Goal: Information Seeking & Learning: Find specific fact

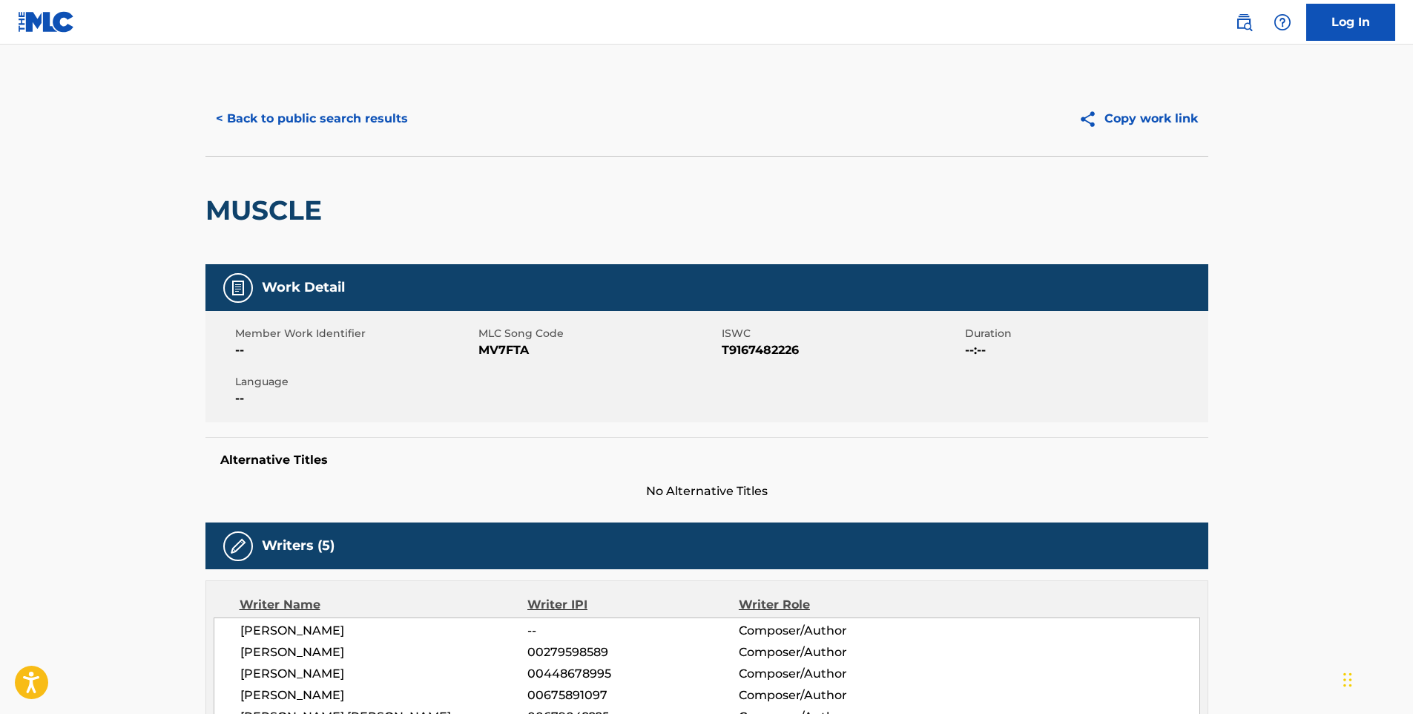
click at [294, 111] on button "< Back to public search results" at bounding box center [311, 118] width 213 height 37
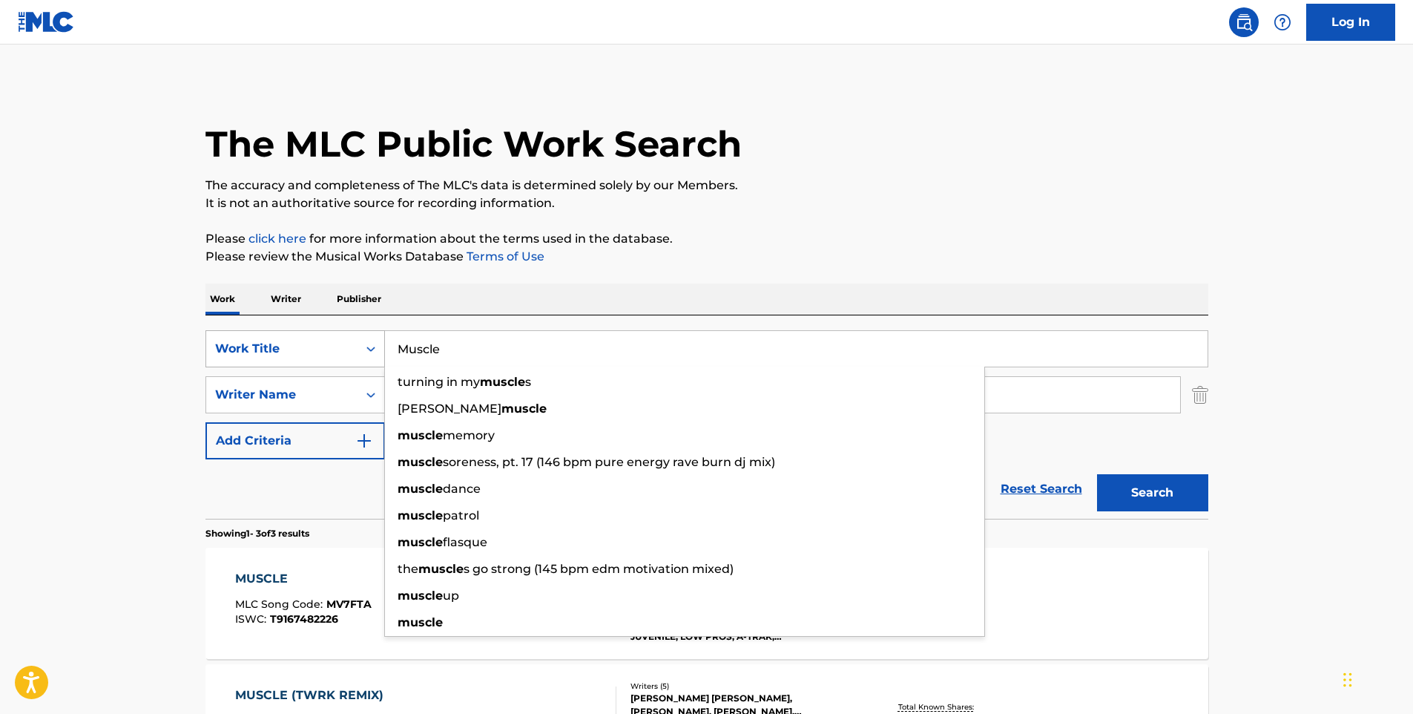
drag, startPoint x: 478, startPoint y: 350, endPoint x: 345, endPoint y: 363, distance: 133.5
click at [345, 363] on div "SearchWithCriteria2aea22fe-4ad2-436c-b3c5-4b65221e3cf8 Work Title Muscle turnin…" at bounding box center [706, 348] width 1003 height 37
paste input "We All Fall Down (feat. [PERSON_NAME])"
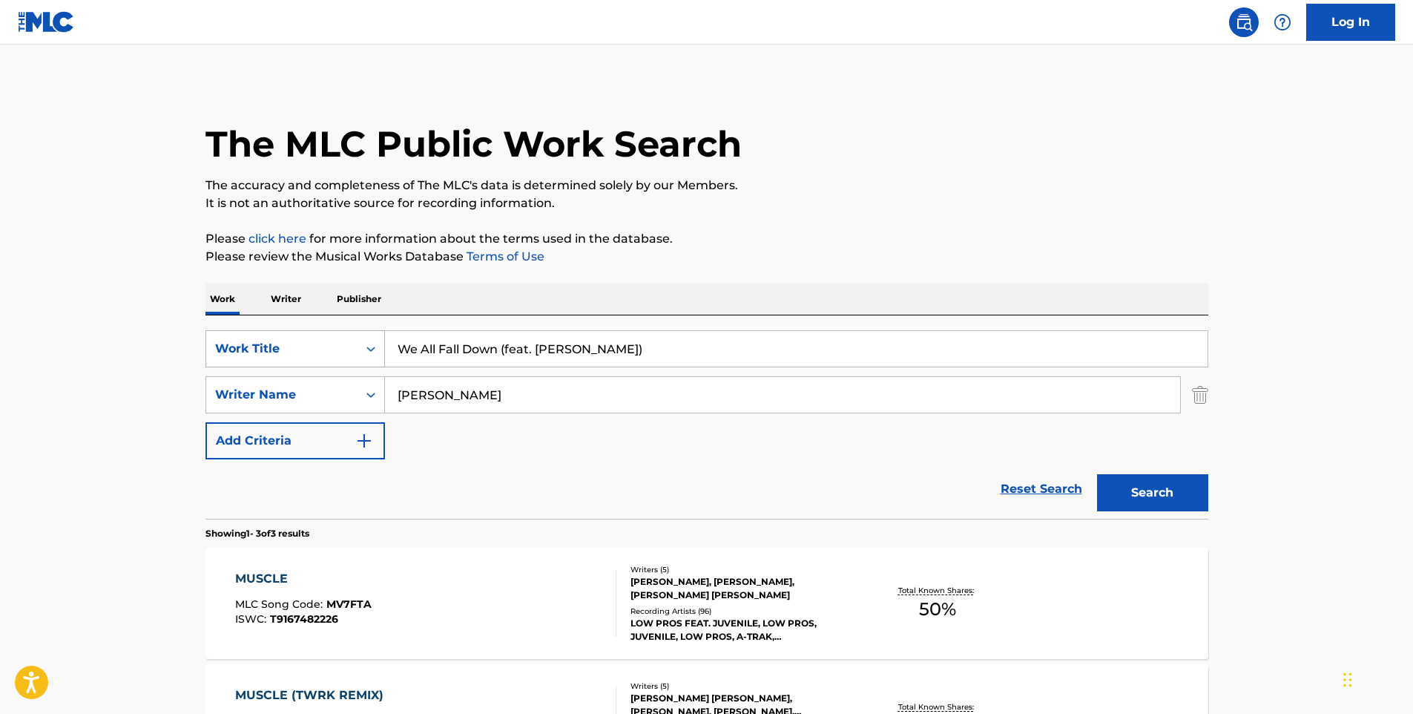
type input "We All Fall Down (feat. [PERSON_NAME])"
click at [1097, 474] on button "Search" at bounding box center [1152, 492] width 111 height 37
click at [457, 567] on div "WE ALL FALL DOWN MLC Song Code : WV816F ISWC : T9180581504 Writers ( 4 ) [PERSO…" at bounding box center [706, 602] width 1003 height 111
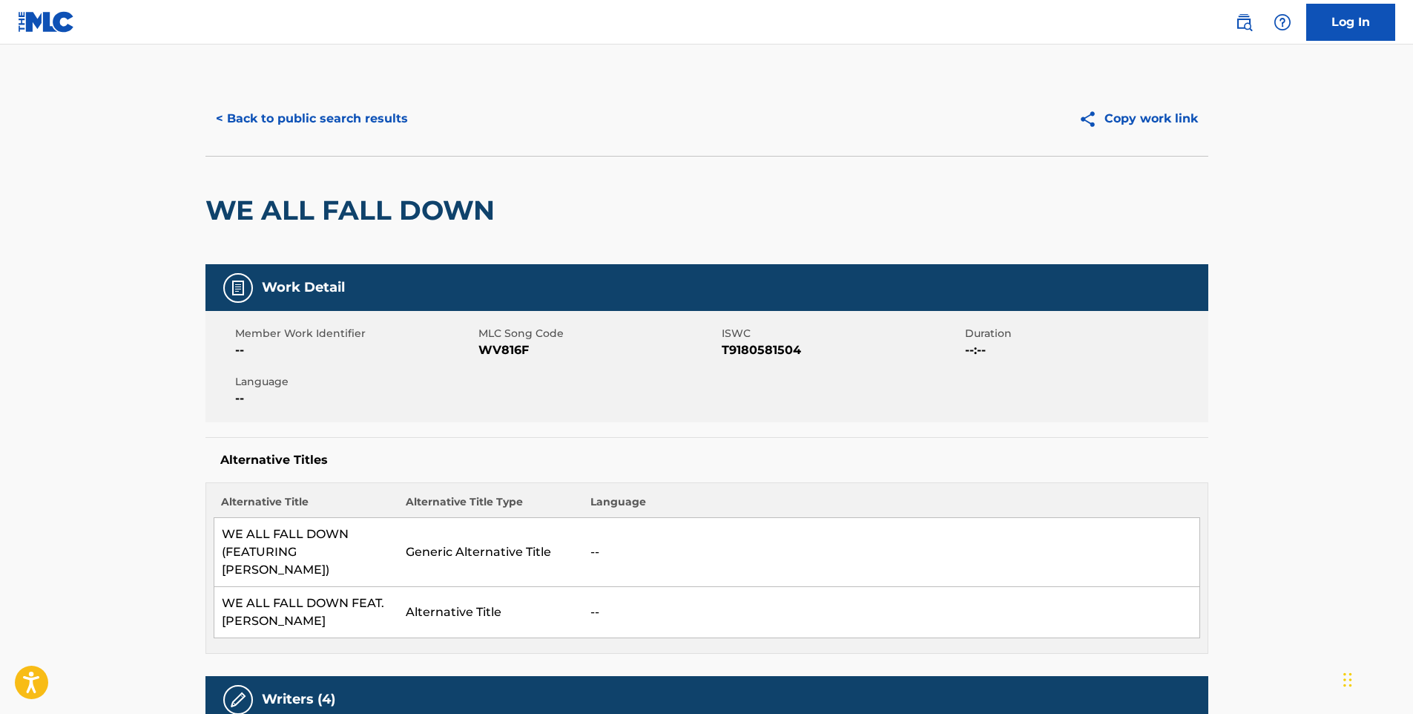
click at [273, 119] on button "< Back to public search results" at bounding box center [311, 118] width 213 height 37
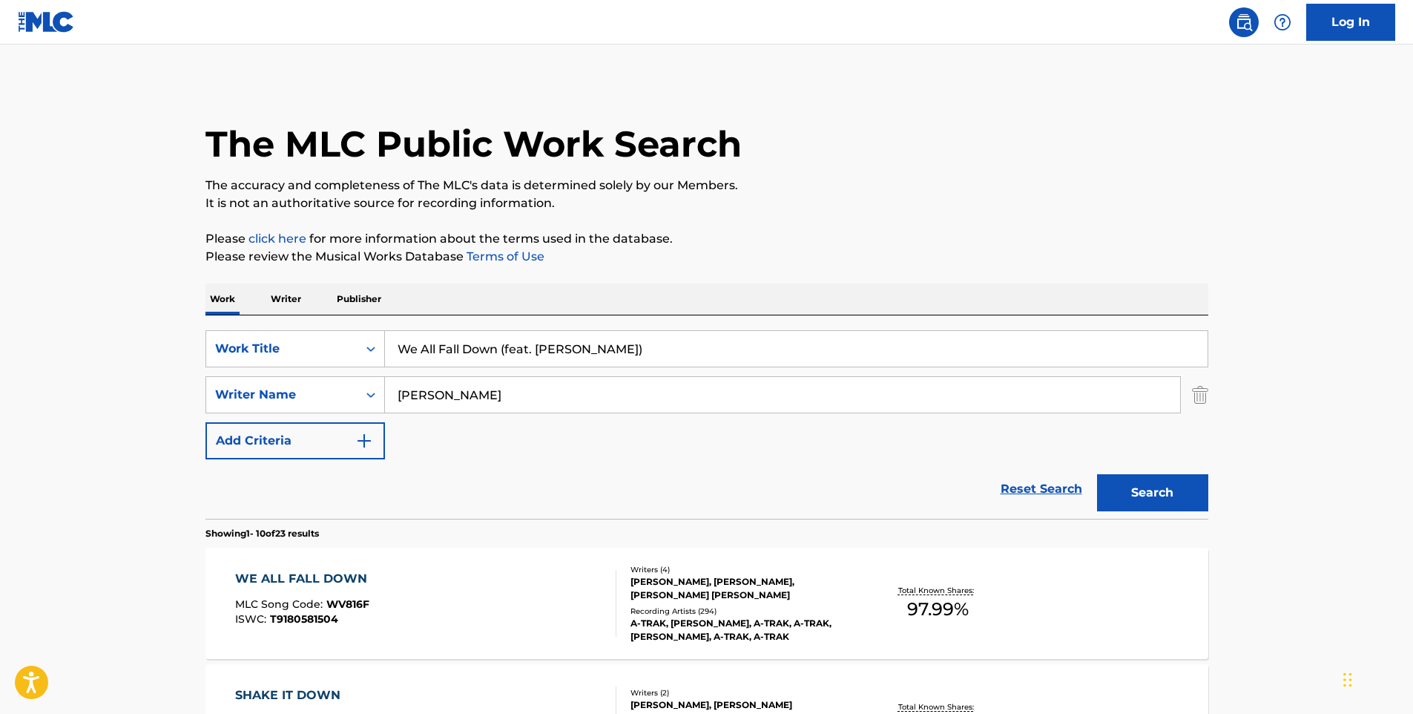
drag, startPoint x: 674, startPoint y: 347, endPoint x: 396, endPoint y: 352, distance: 277.5
click at [396, 352] on input "We All Fall Down (feat. [PERSON_NAME])" at bounding box center [796, 349] width 823 height 36
paste input "Dumbo Drop"
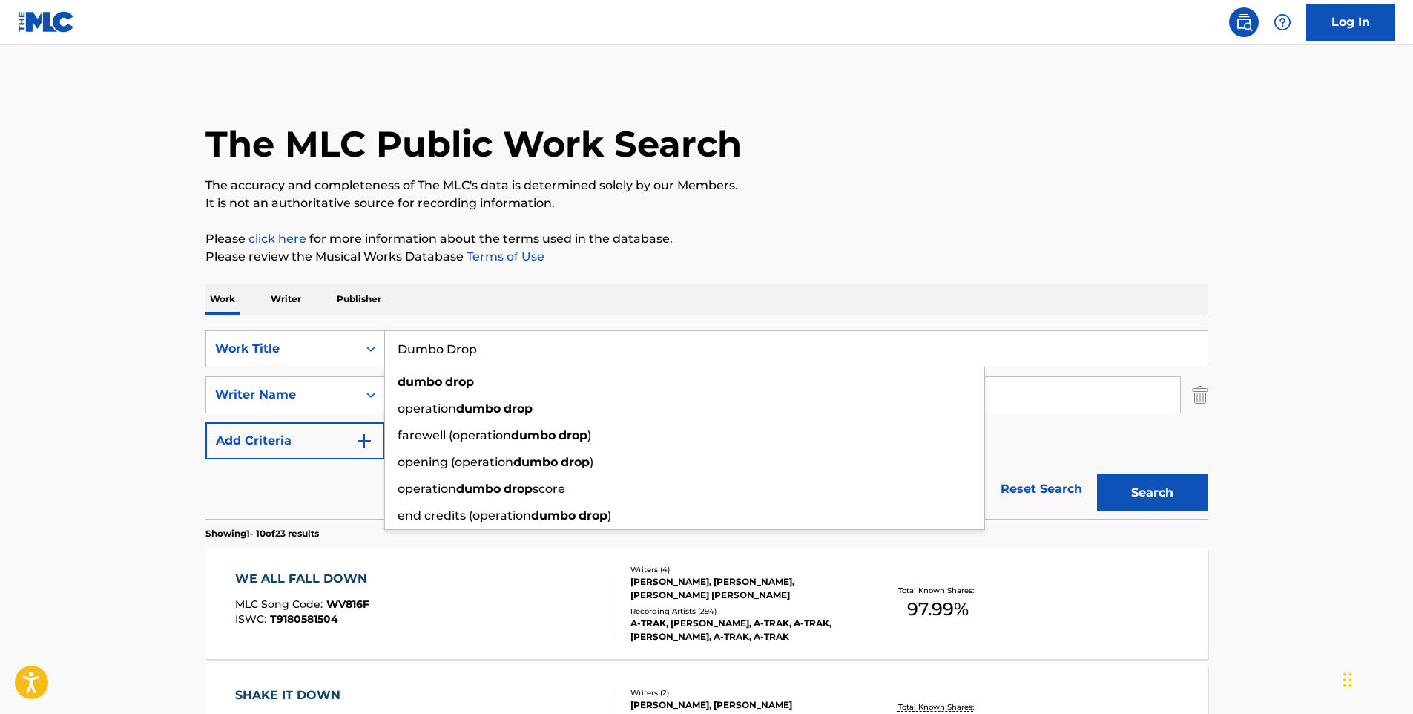
click at [1097, 474] on button "Search" at bounding box center [1152, 492] width 111 height 37
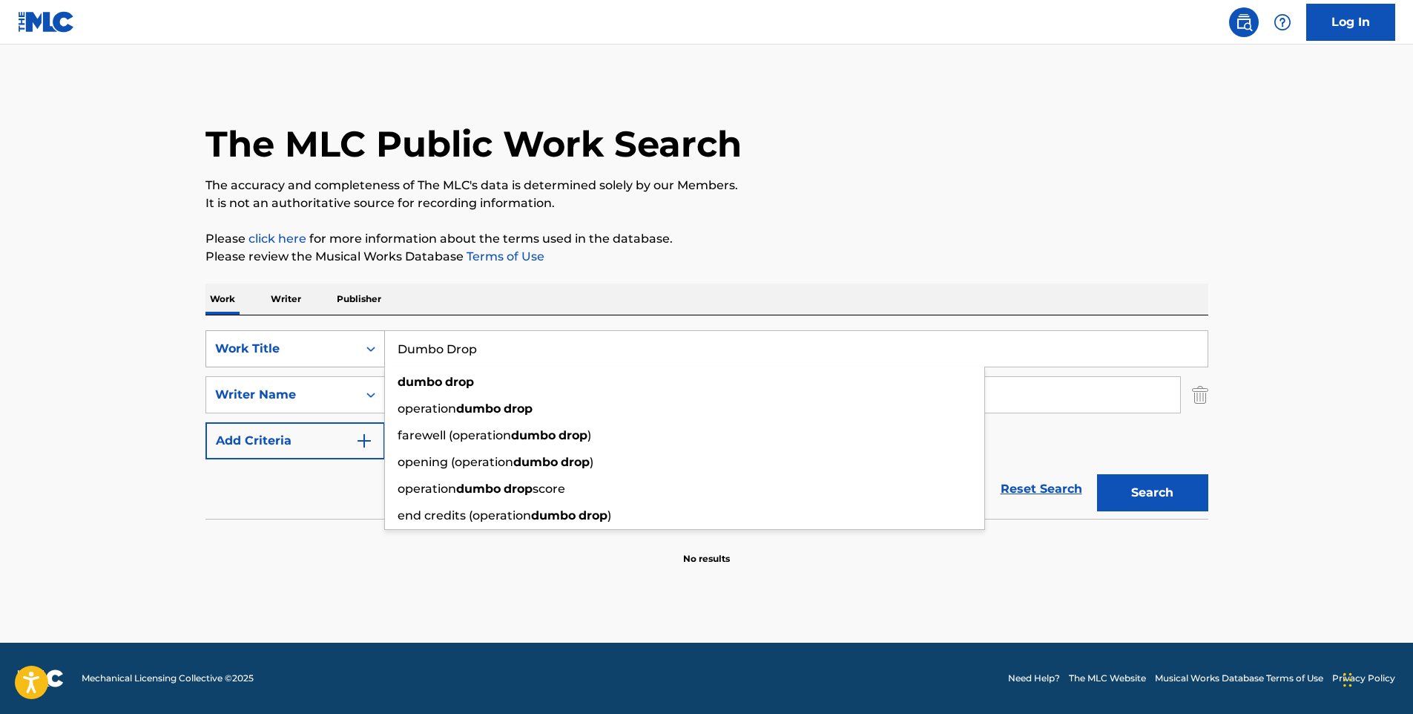
drag, startPoint x: 541, startPoint y: 354, endPoint x: 378, endPoint y: 352, distance: 162.5
click at [378, 352] on div "SearchWithCriteria2aea22fe-4ad2-436c-b3c5-4b65221e3cf8 Work Title Dumbo Drop du…" at bounding box center [706, 348] width 1003 height 37
paste input "Believe"
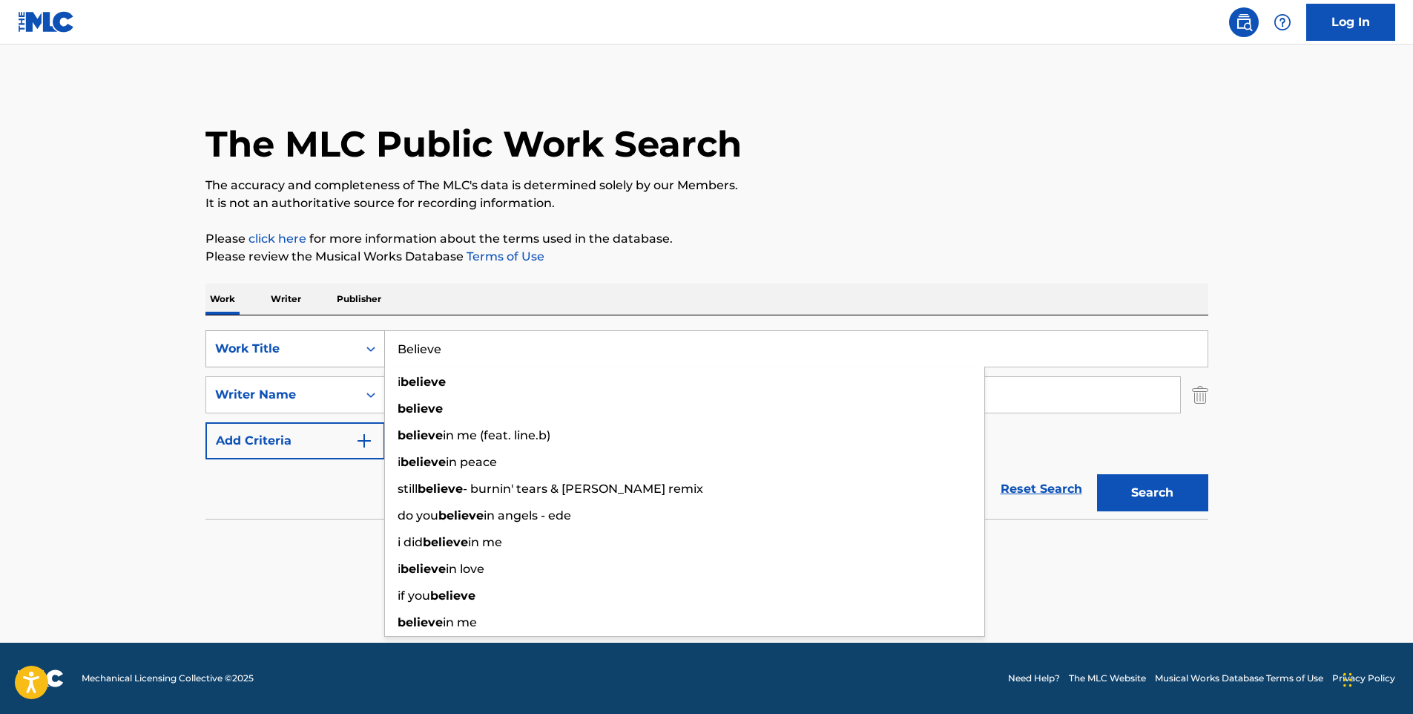
type input "Believe"
click at [1097, 474] on button "Search" at bounding box center [1152, 492] width 111 height 37
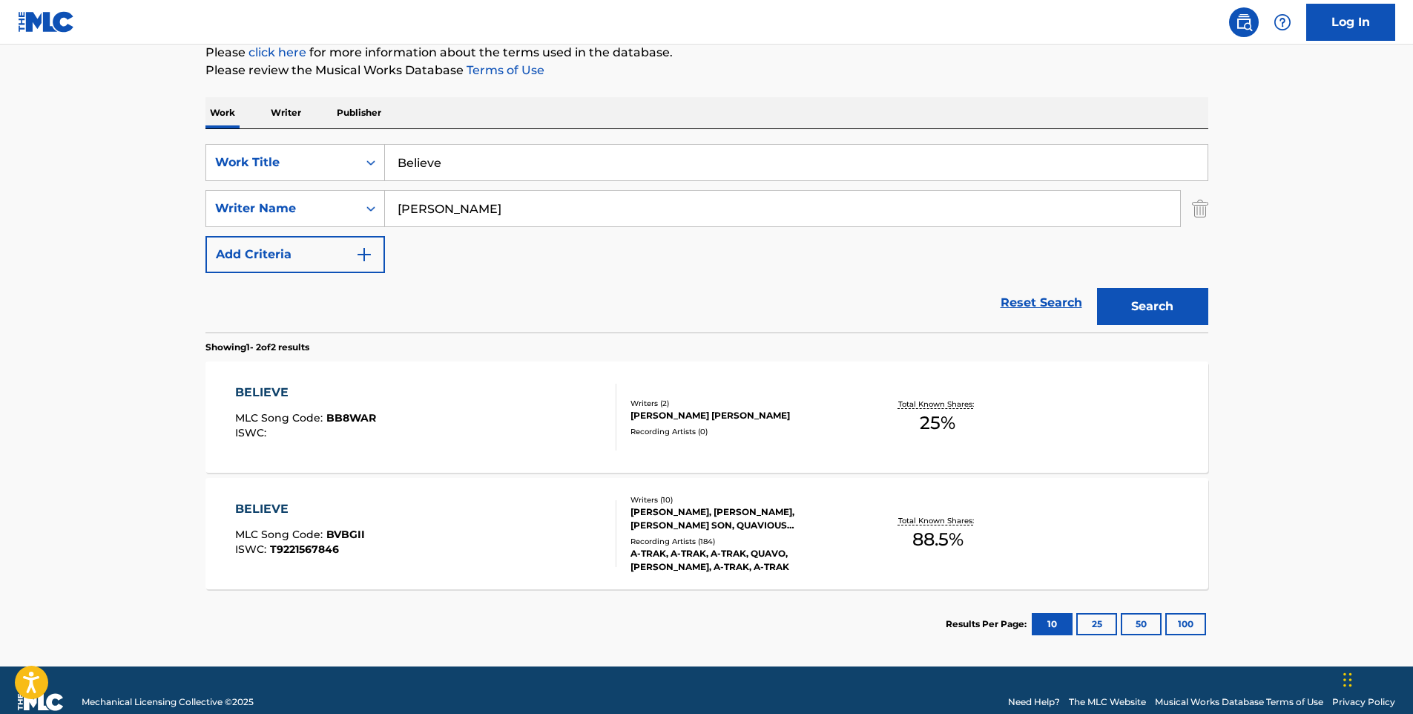
scroll to position [210, 0]
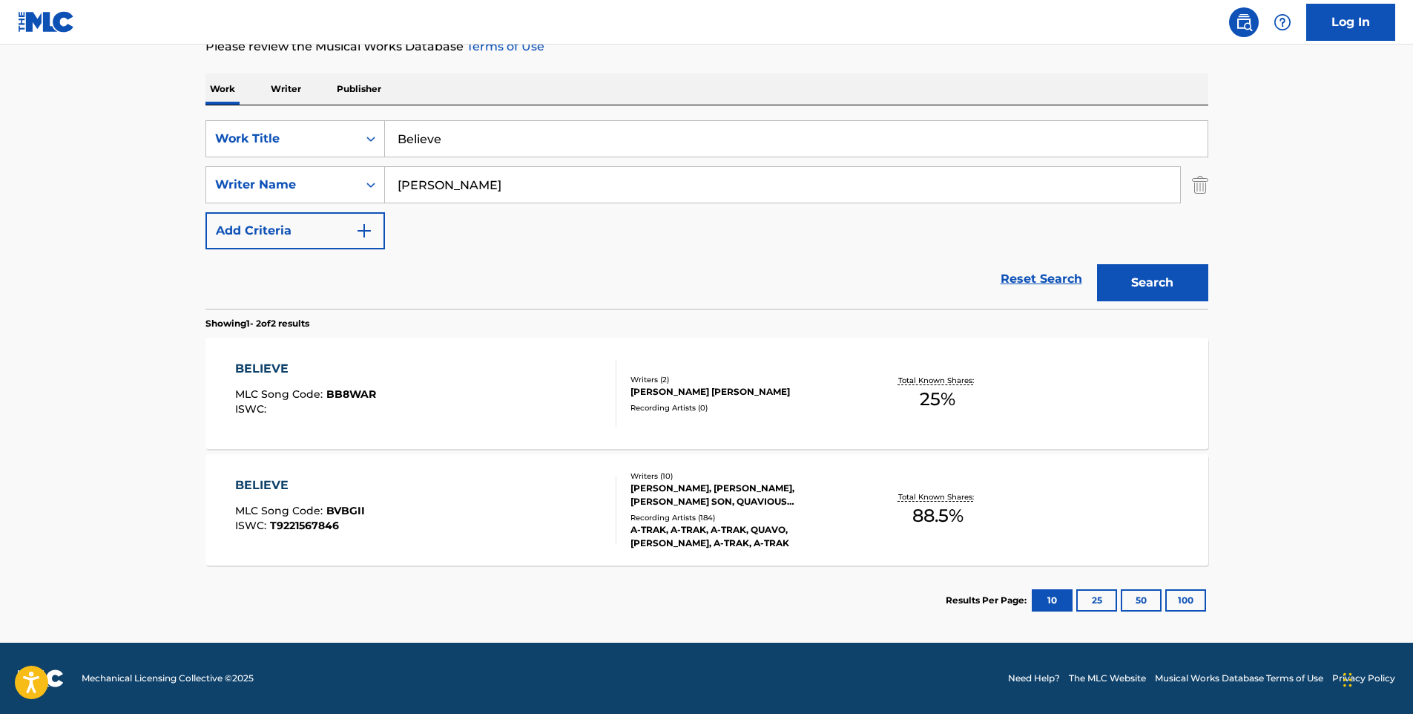
click at [417, 504] on div "BELIEVE MLC Song Code : BVBGII ISWC : T9221567846" at bounding box center [425, 509] width 381 height 67
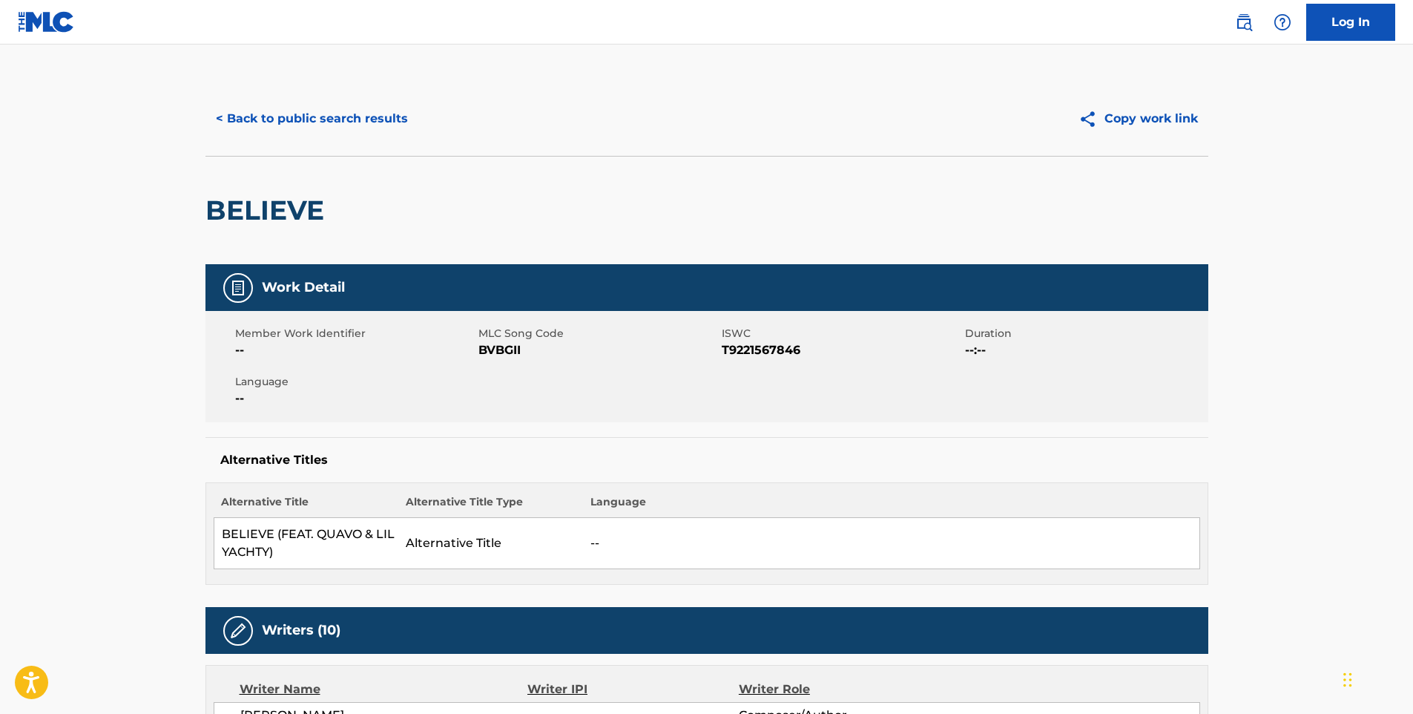
click at [341, 122] on button "< Back to public search results" at bounding box center [311, 118] width 213 height 37
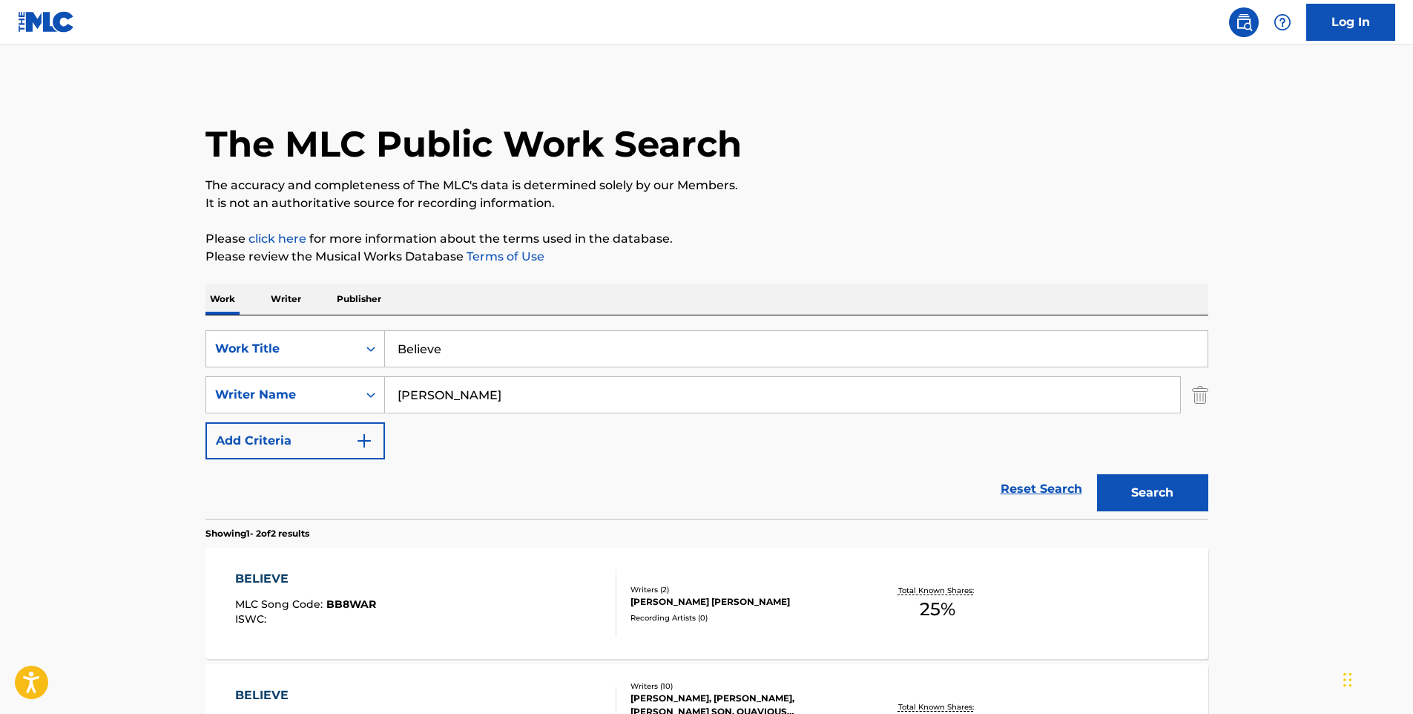
scroll to position [125, 0]
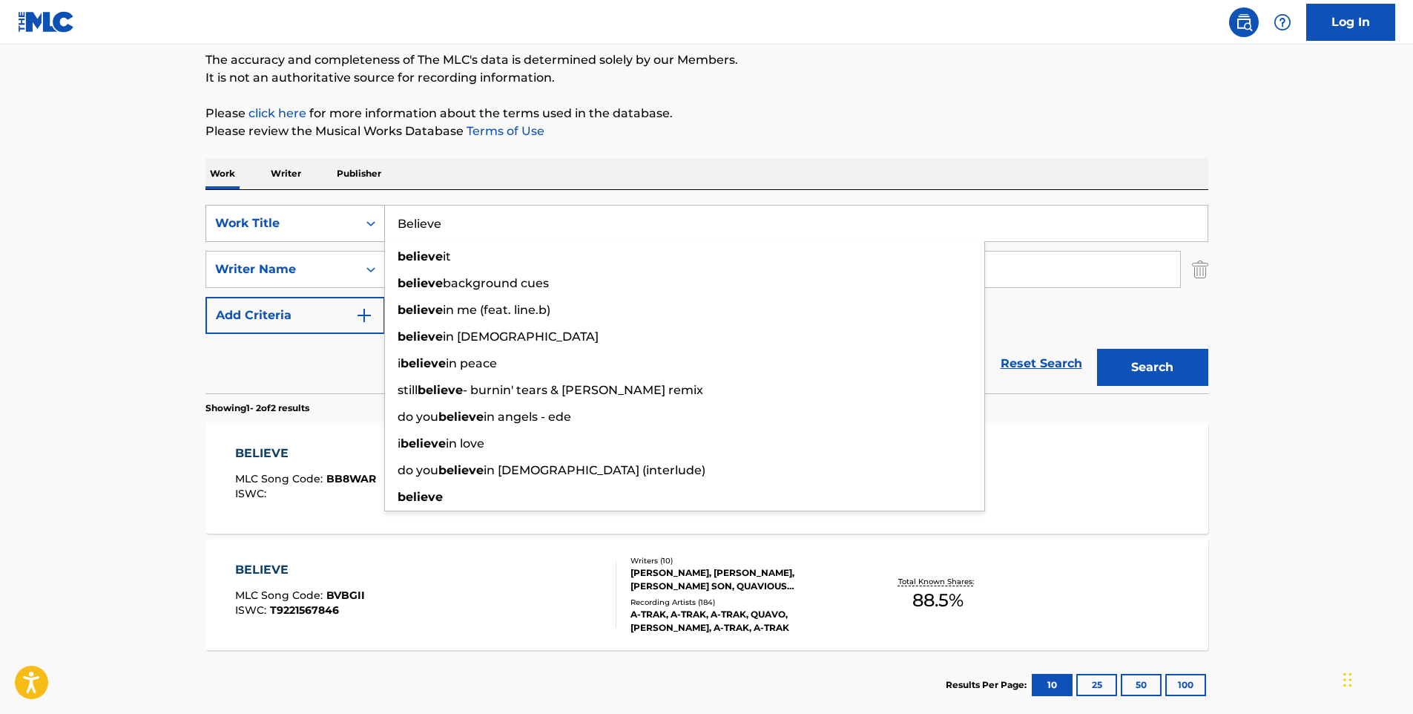
drag, startPoint x: 566, startPoint y: 214, endPoint x: 335, endPoint y: 214, distance: 231.4
click at [335, 214] on div "SearchWithCriteria2aea22fe-4ad2-436c-b3c5-4b65221e3cf8 Work Title Believe belie…" at bounding box center [706, 223] width 1003 height 37
paste input "What Can I Do"
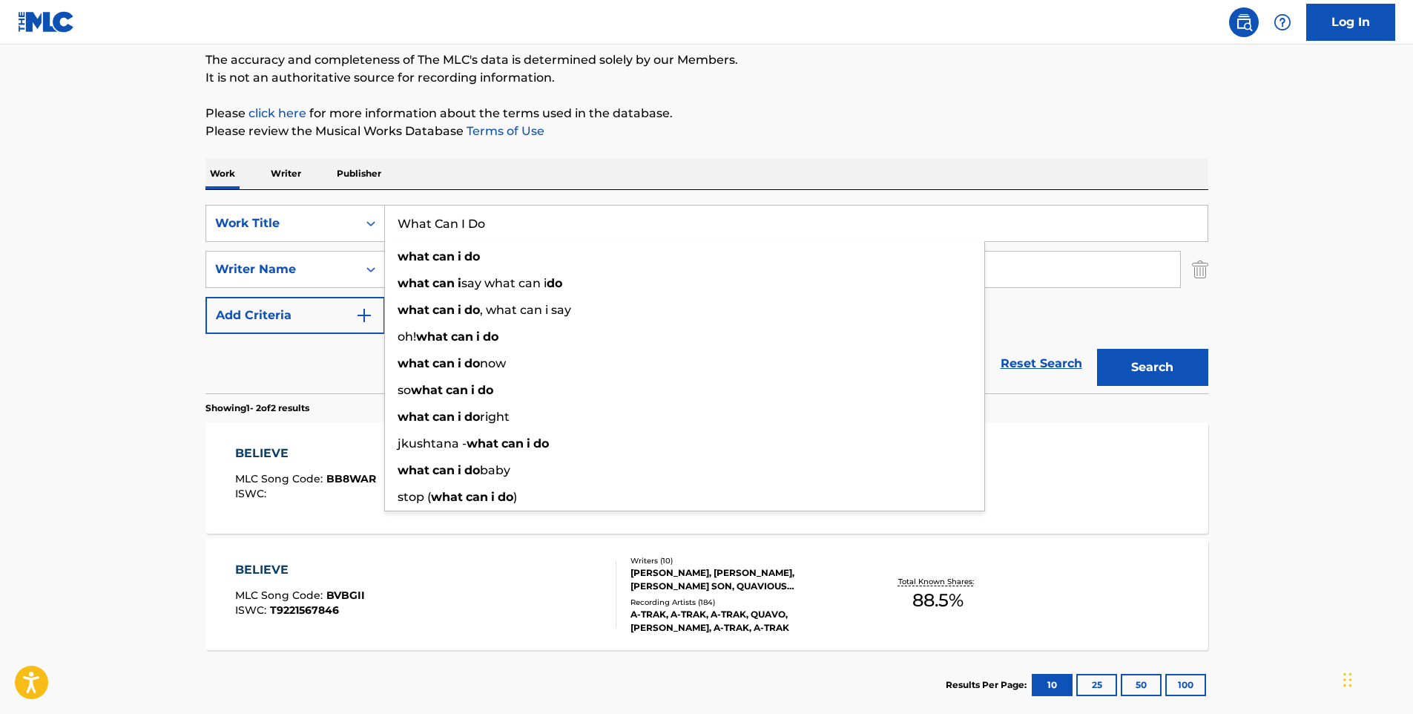
type input "What Can I Do"
click at [1097, 349] on button "Search" at bounding box center [1152, 367] width 111 height 37
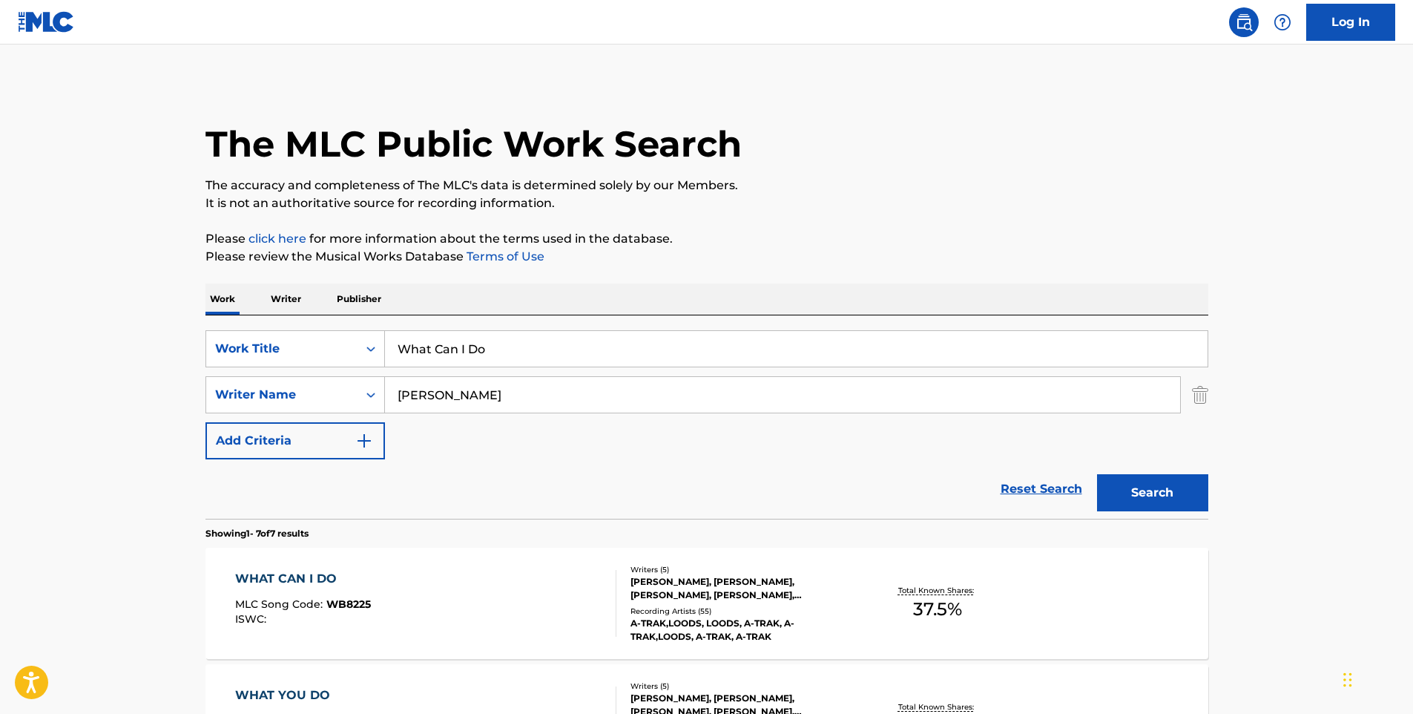
click at [490, 570] on div "WHAT CAN I DO MLC Song Code : WB8225 ISWC :" at bounding box center [425, 603] width 381 height 67
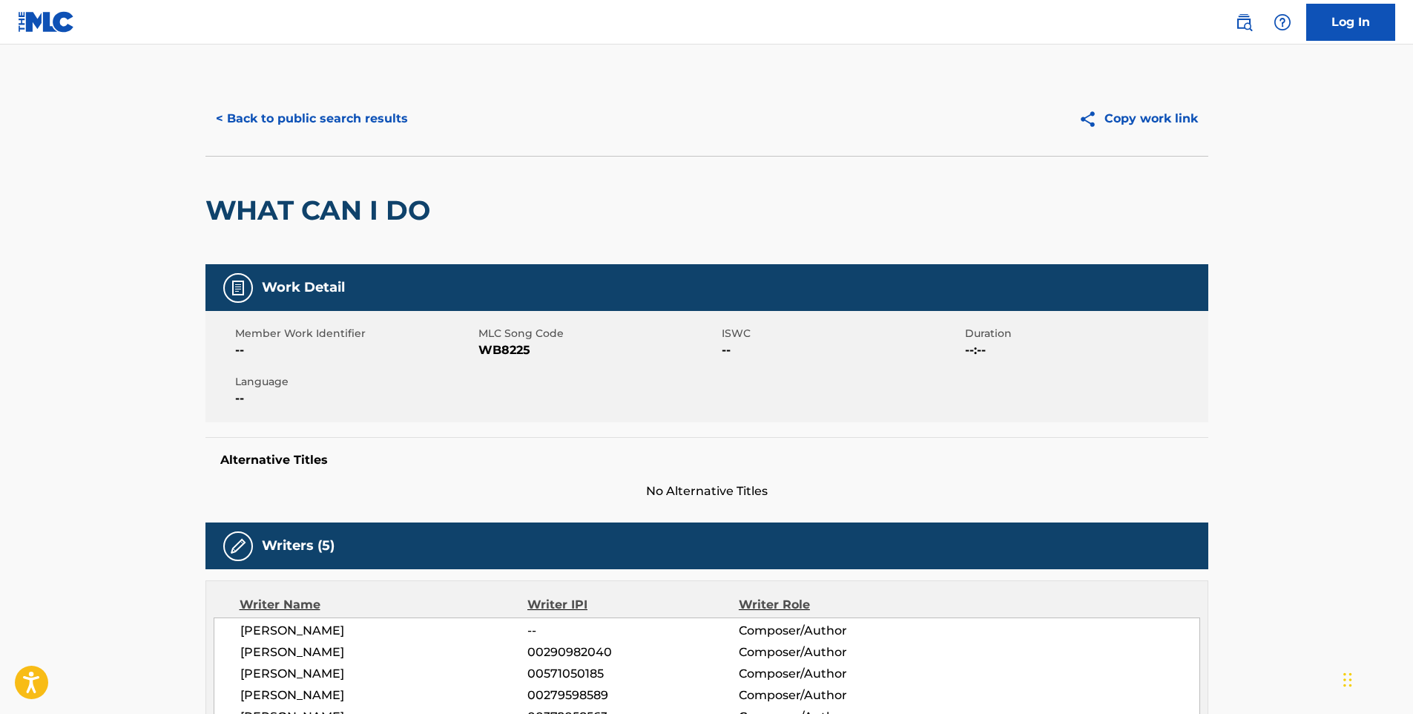
click at [292, 117] on button "< Back to public search results" at bounding box center [311, 118] width 213 height 37
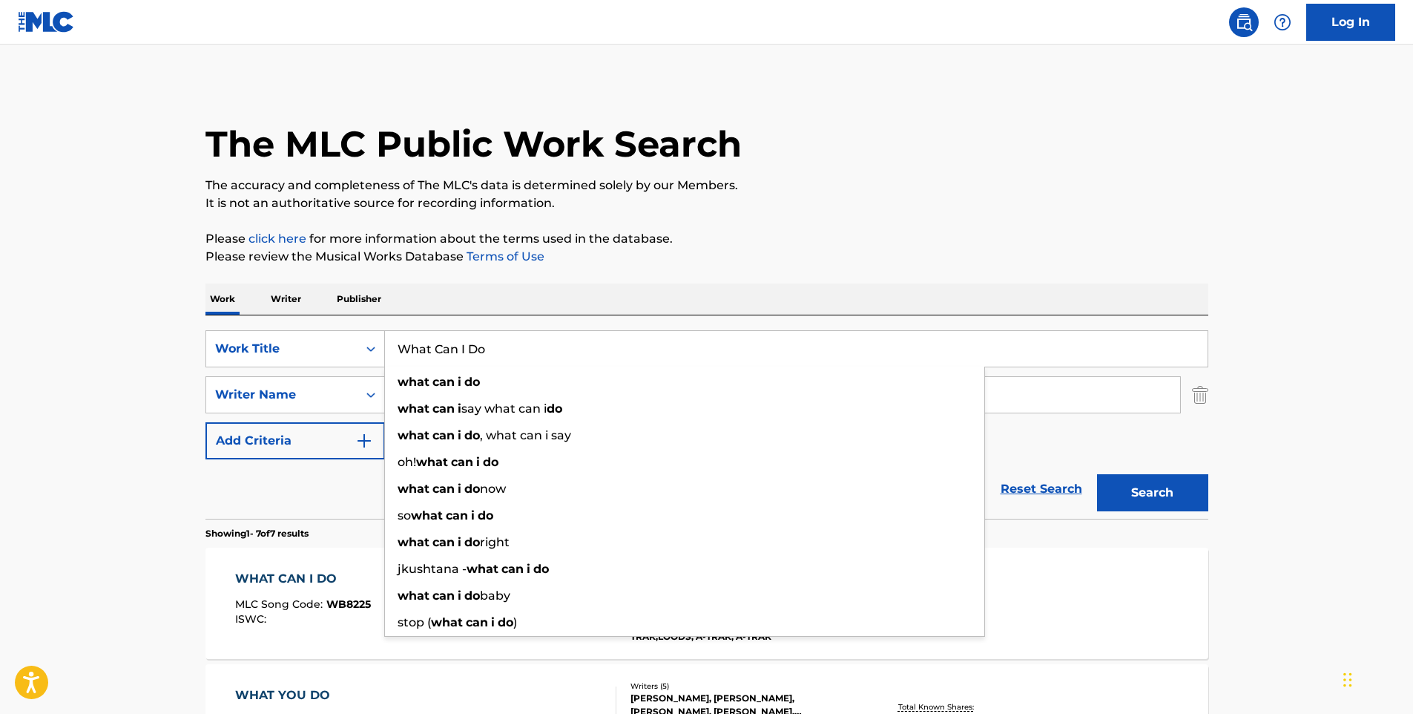
drag, startPoint x: 513, startPoint y: 345, endPoint x: 401, endPoint y: 355, distance: 112.5
click at [401, 355] on input "What Can I Do" at bounding box center [796, 349] width 823 height 36
paste input "Parallel Lines (feat. [GEOGRAPHIC_DATA])"
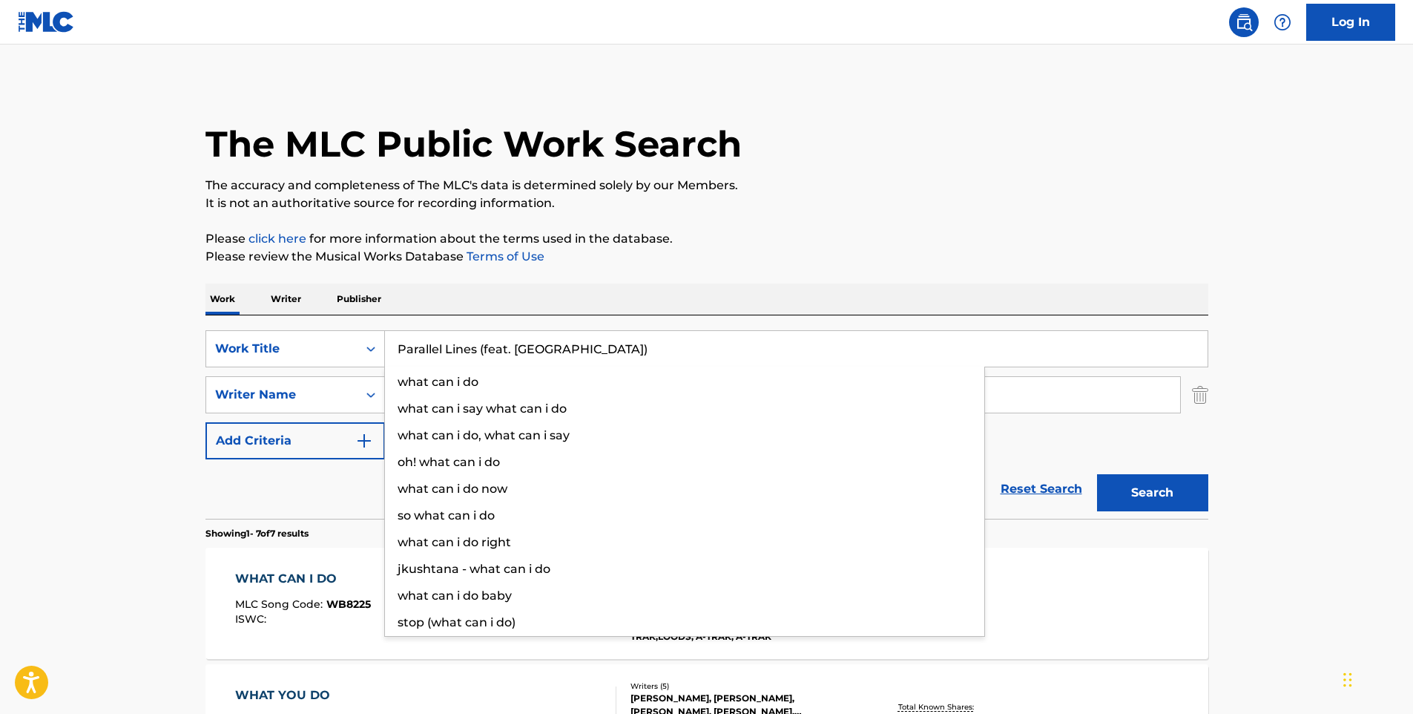
type input "Parallel Lines (feat. [GEOGRAPHIC_DATA])"
click at [1097, 474] on button "Search" at bounding box center [1152, 492] width 111 height 37
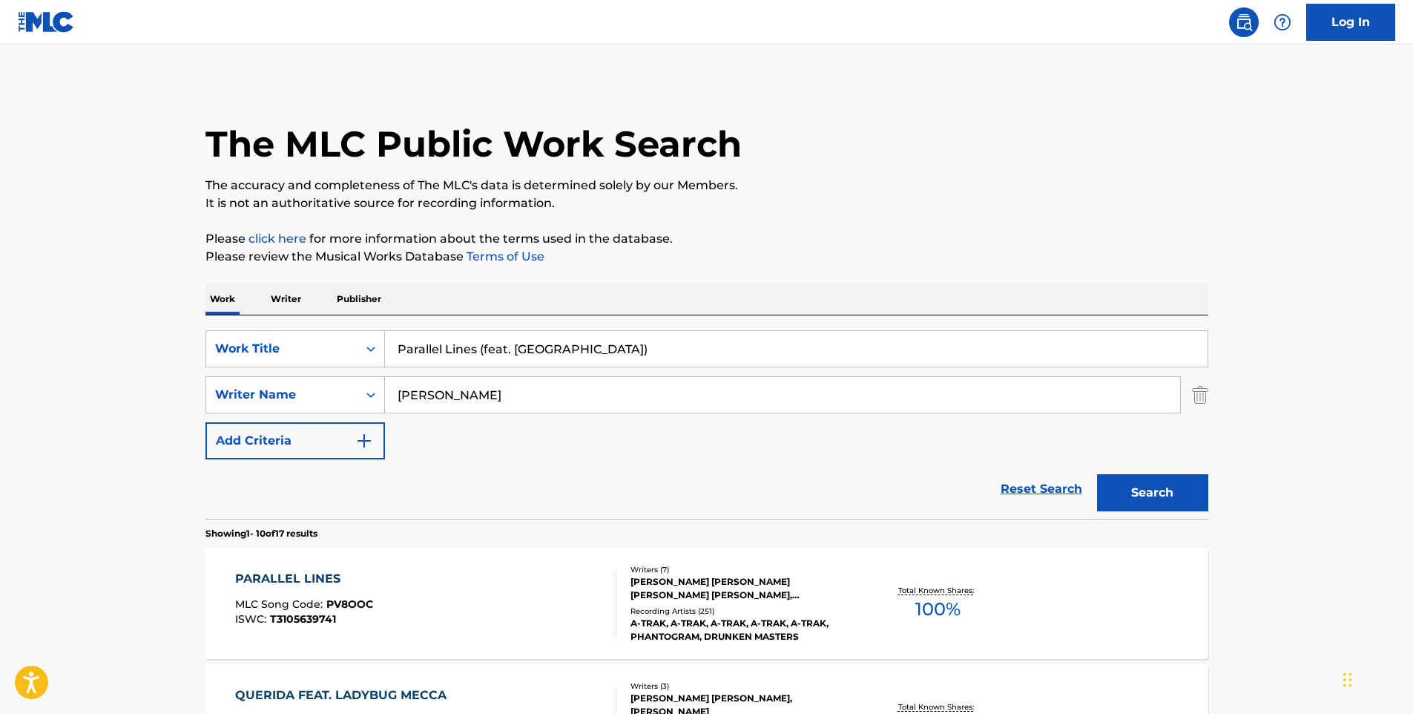
click at [412, 570] on div "PARALLEL LINES MLC Song Code : PV8OOC ISWC : T3105639741" at bounding box center [425, 603] width 381 height 67
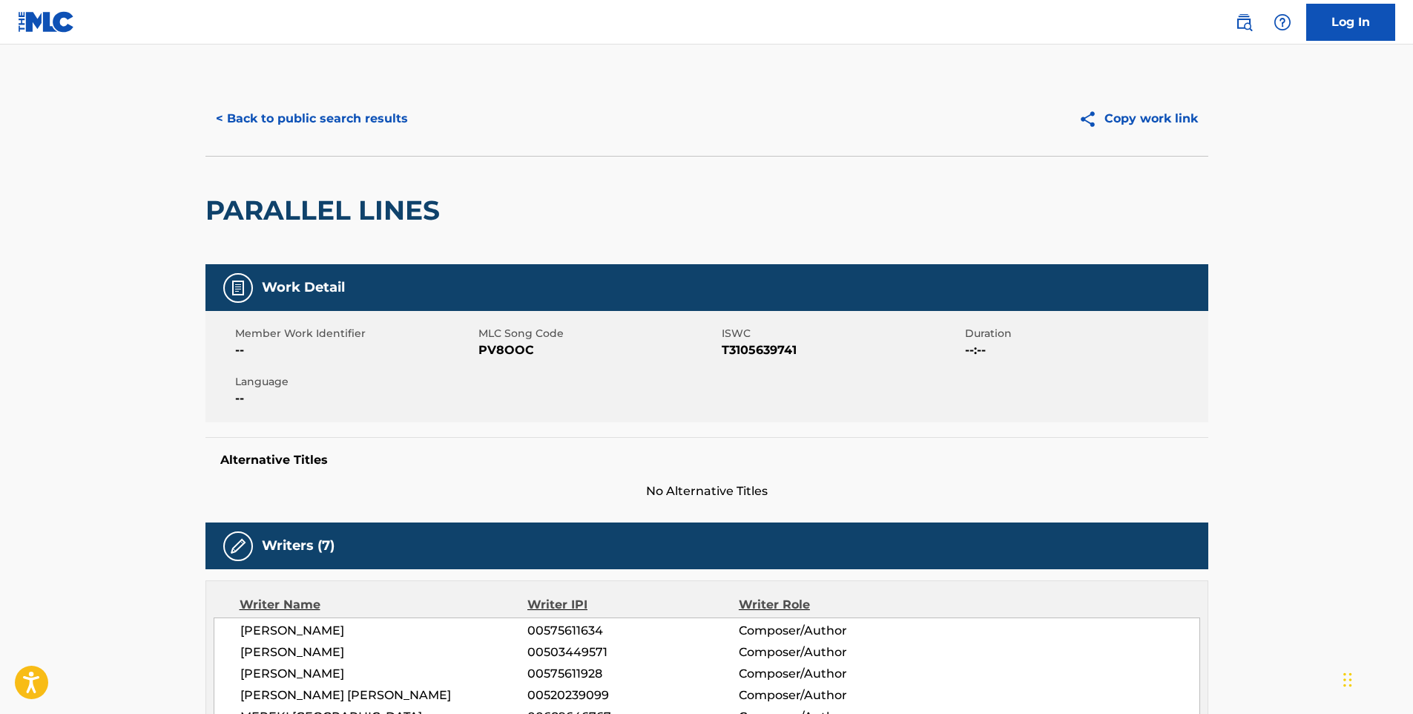
click at [324, 103] on button "< Back to public search results" at bounding box center [311, 118] width 213 height 37
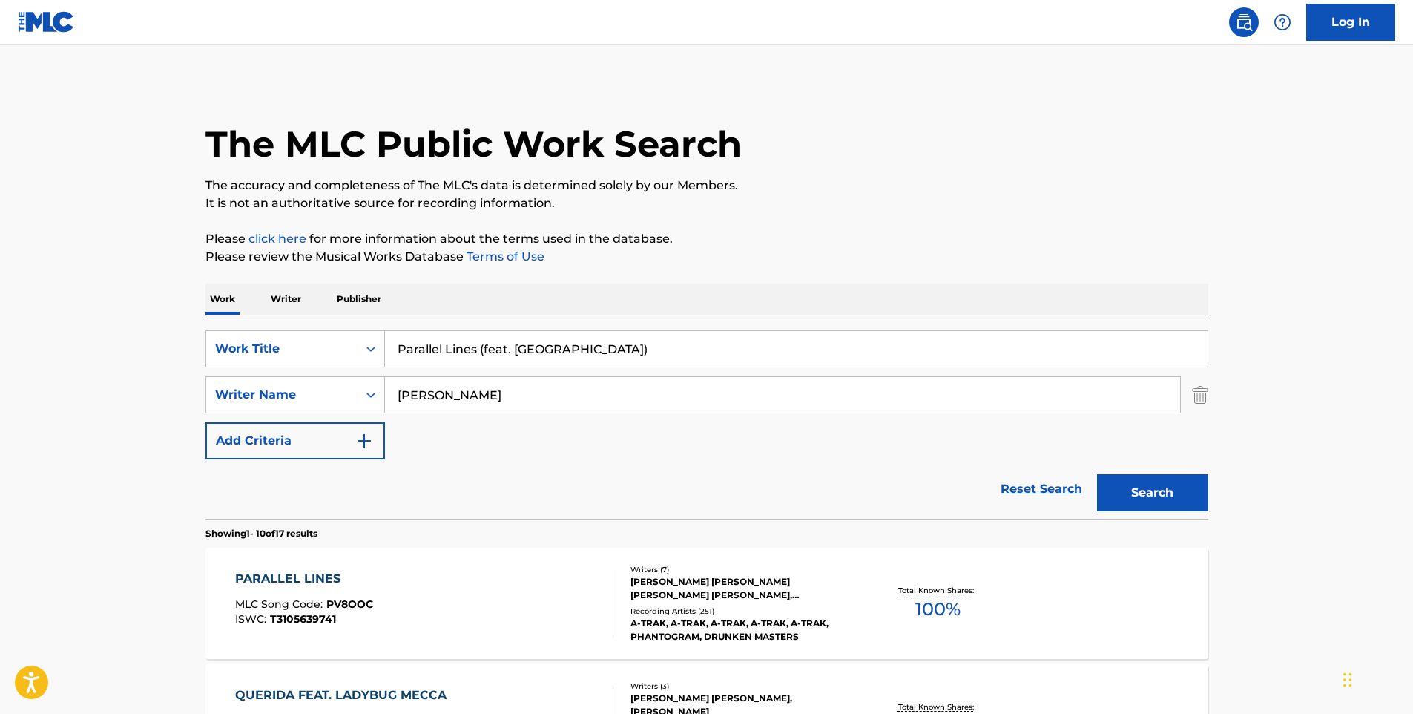
drag, startPoint x: 646, startPoint y: 341, endPoint x: 397, endPoint y: 395, distance: 255.1
click at [397, 395] on div "SearchWithCriteria2aea22fe-4ad2-436c-b3c5-4b65221e3cf8 Work Title Parallel Line…" at bounding box center [706, 394] width 1003 height 129
paste input "[PERSON_NAME] Hands"
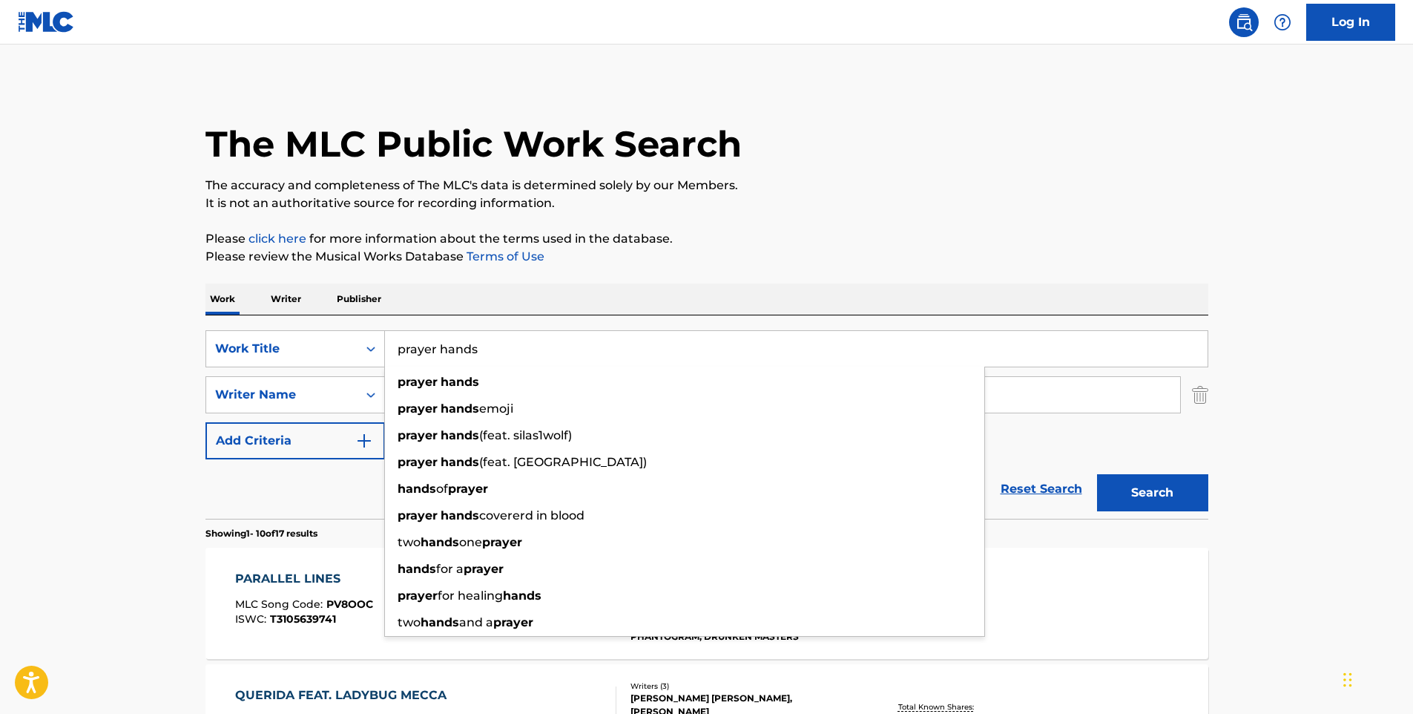
type input "prayer hands"
click at [1097, 474] on button "Search" at bounding box center [1152, 492] width 111 height 37
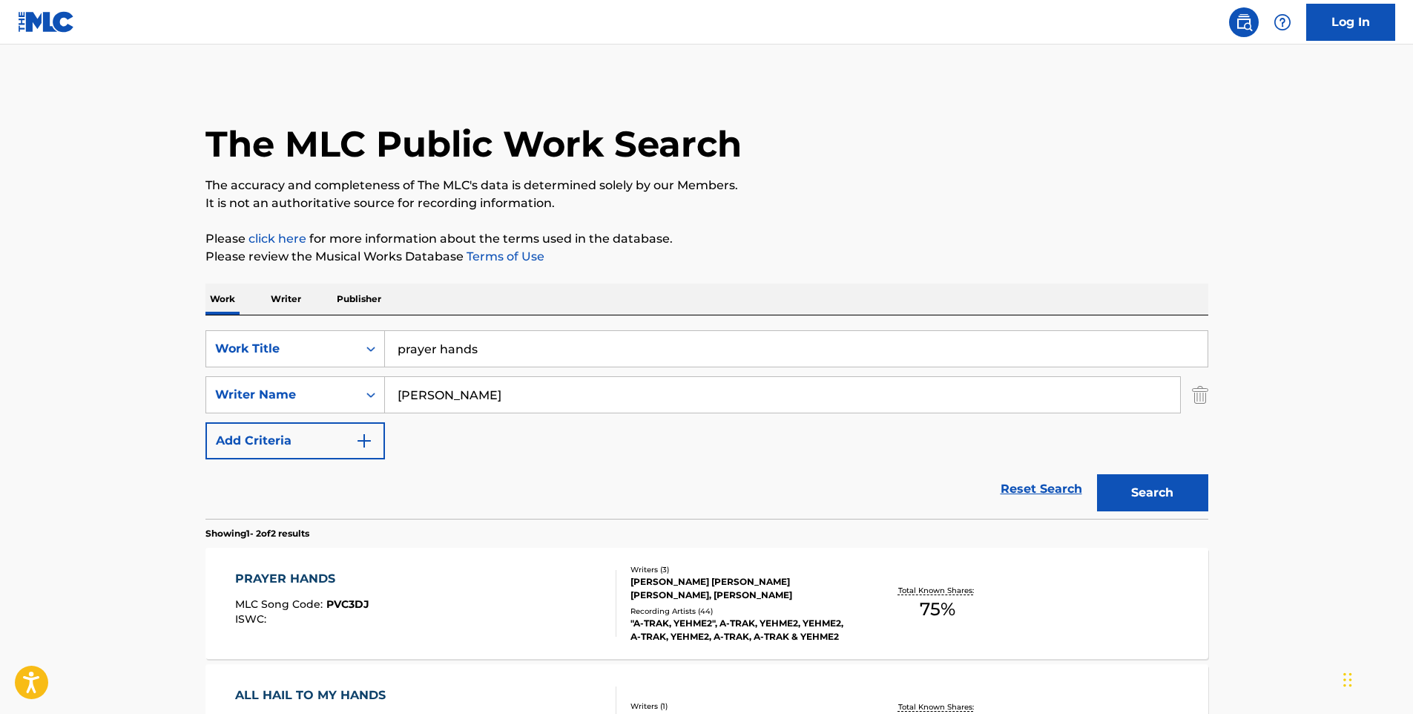
click at [559, 585] on div "PRAYER HANDS MLC Song Code : PVC3DJ ISWC :" at bounding box center [425, 603] width 381 height 67
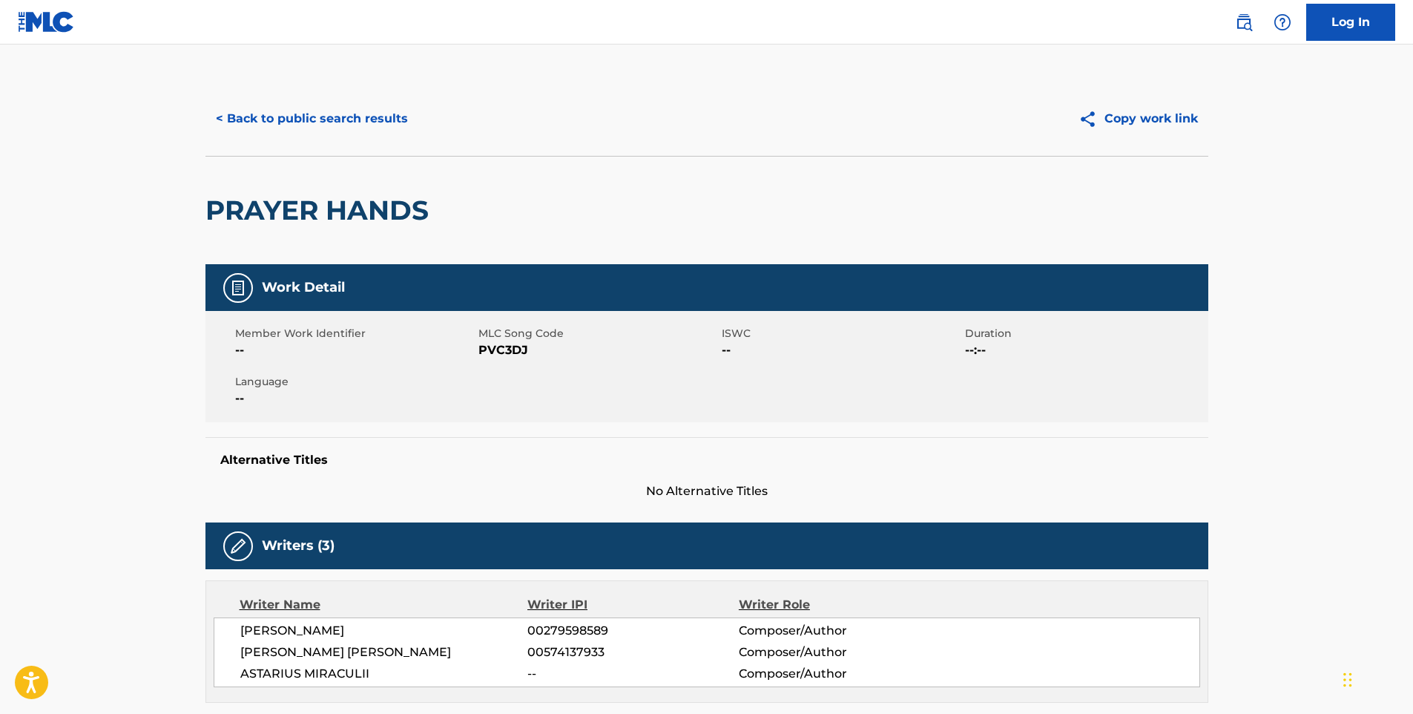
click at [343, 106] on button "< Back to public search results" at bounding box center [311, 118] width 213 height 37
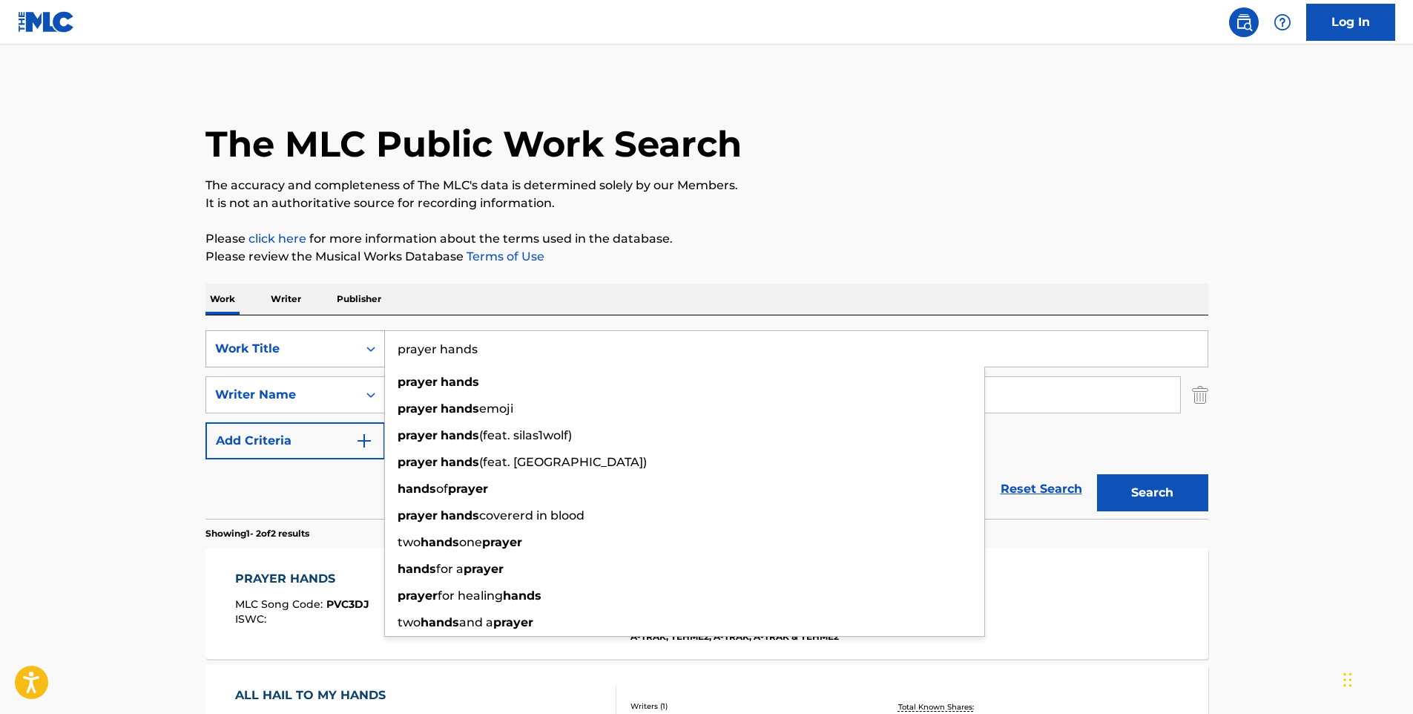
drag, startPoint x: 528, startPoint y: 352, endPoint x: 358, endPoint y: 355, distance: 170.7
click at [358, 355] on div "SearchWithCriteria2aea22fe-4ad2-436c-b3c5-4b65221e3cf8 Work Title prayer hands …" at bounding box center [706, 348] width 1003 height 37
paste input "Who Wanna Play (feat. Que)"
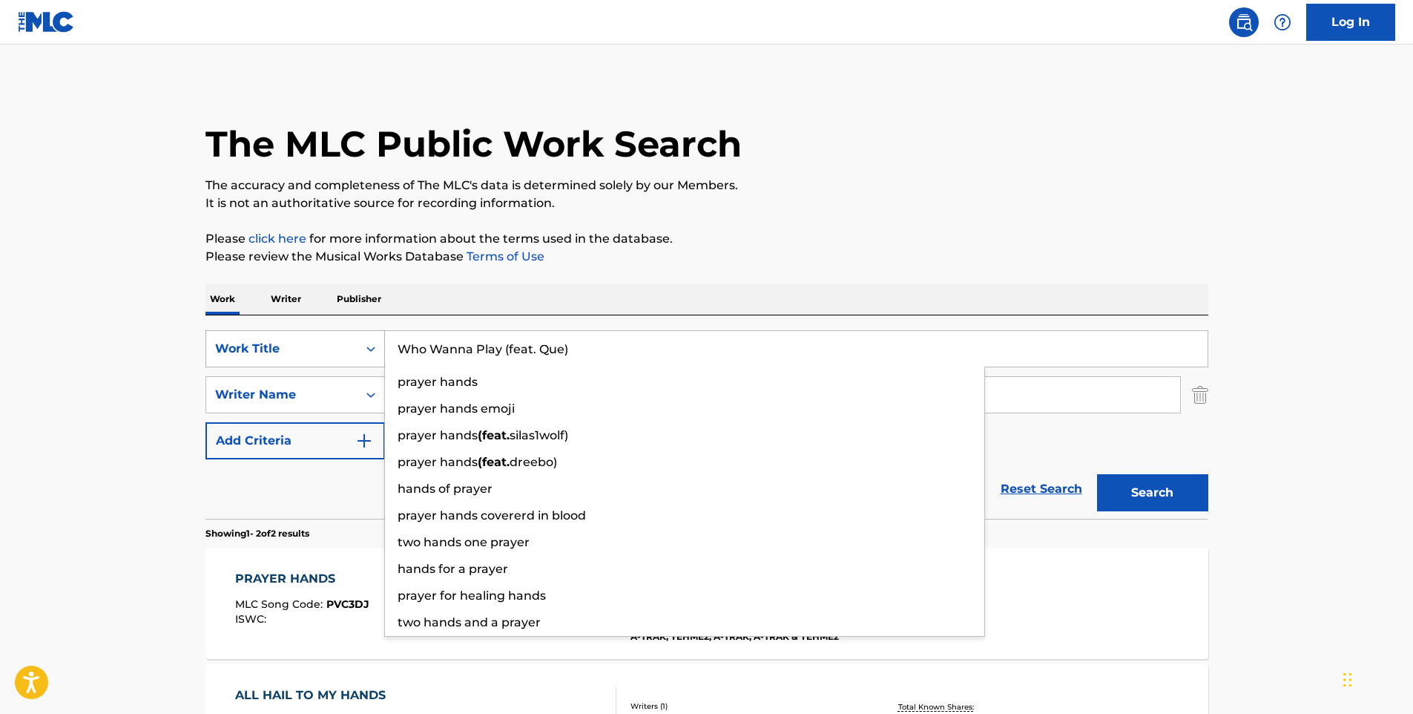
type input "Who Wanna Play (feat. Que)"
click at [1097, 474] on button "Search" at bounding box center [1152, 492] width 111 height 37
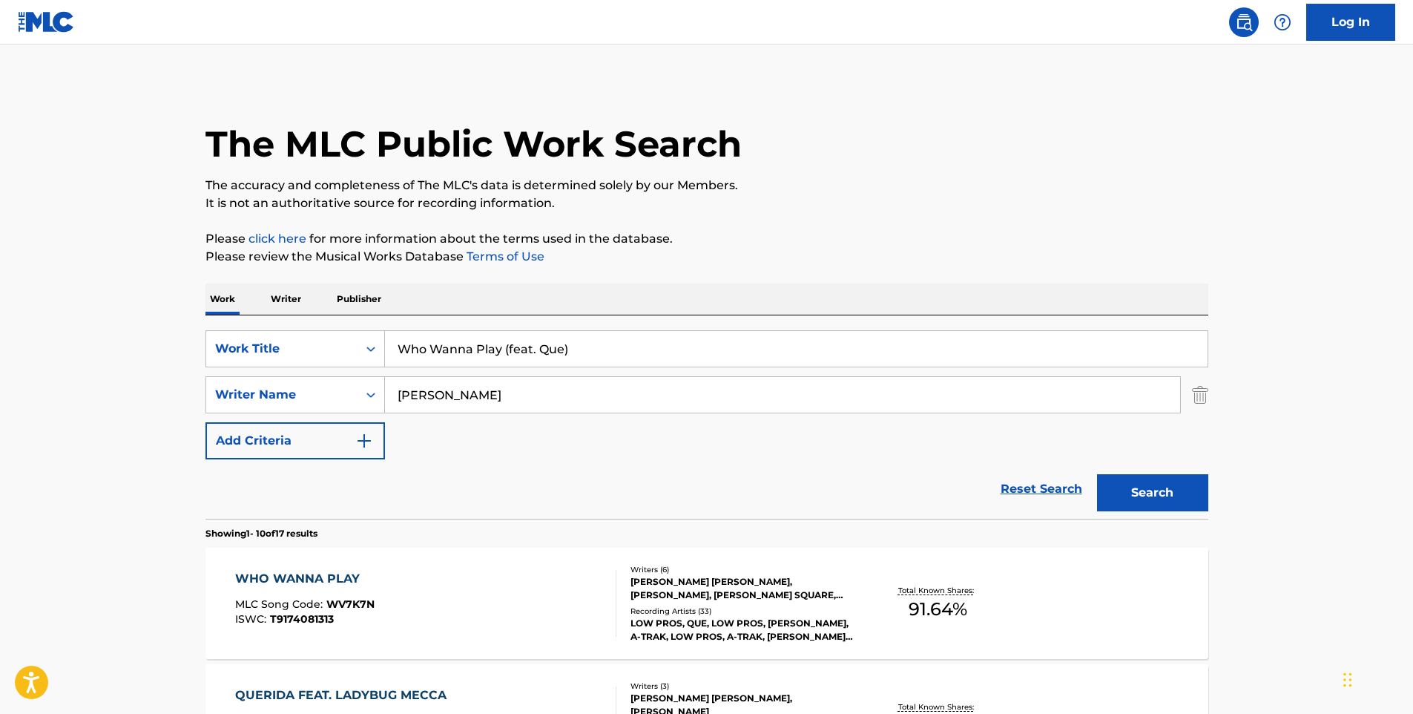
click at [535, 620] on div "WHO WANNA PLAY MLC Song Code : WV7K7N ISWC : T9174081313" at bounding box center [425, 603] width 381 height 67
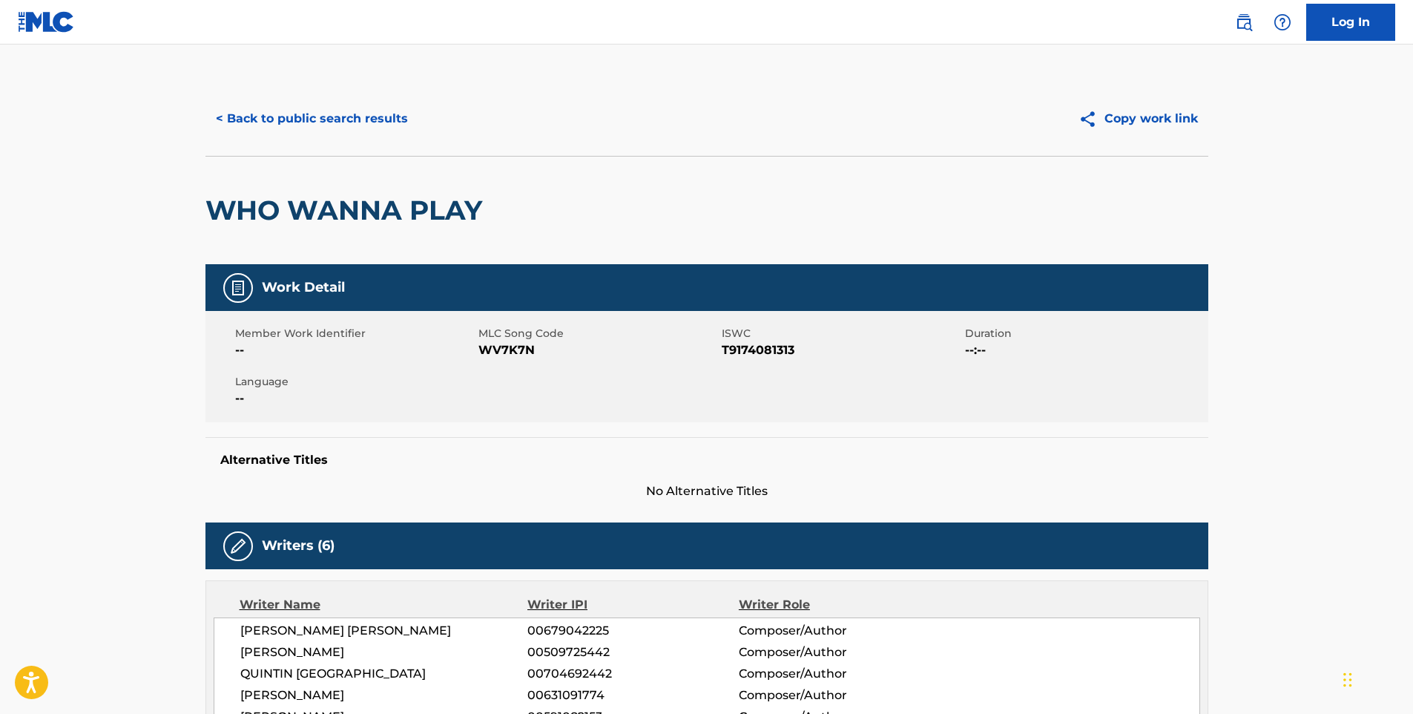
click at [354, 113] on button "< Back to public search results" at bounding box center [311, 118] width 213 height 37
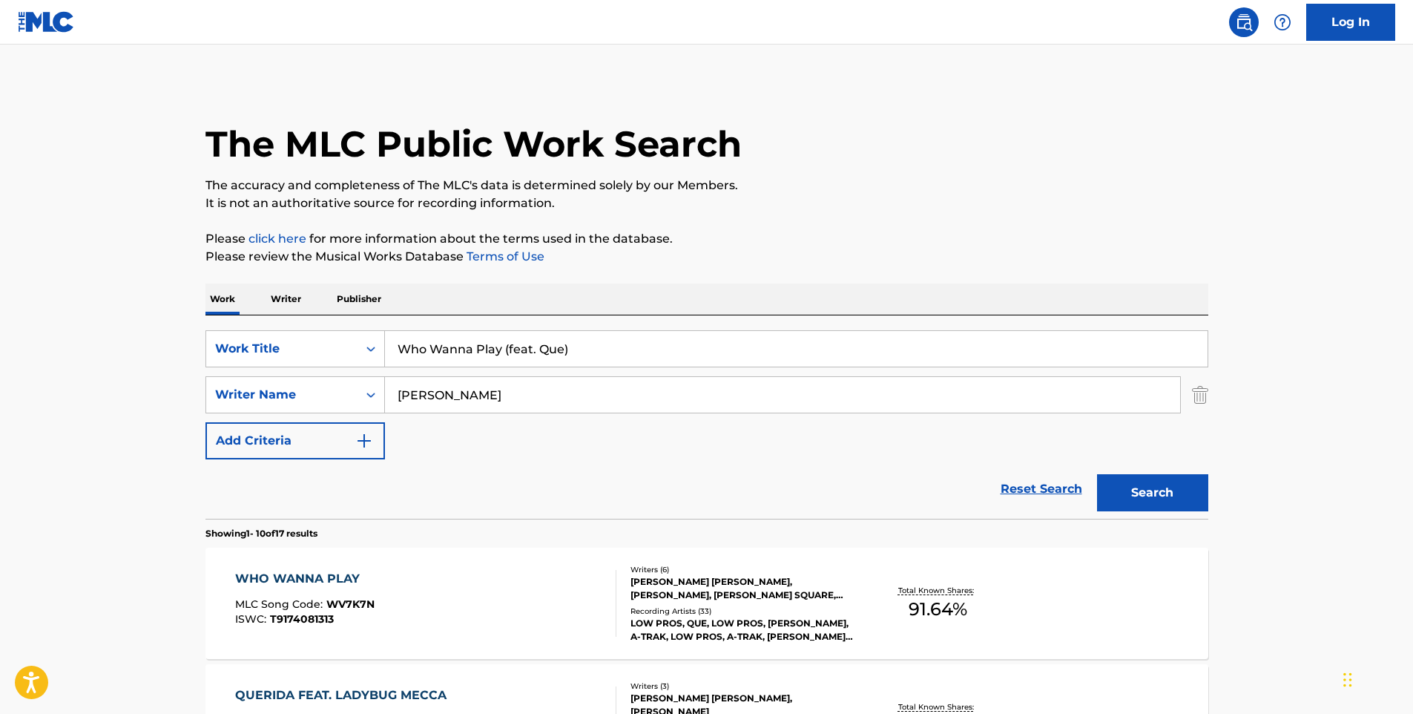
drag, startPoint x: 612, startPoint y: 346, endPoint x: 389, endPoint y: 372, distance: 224.0
click at [389, 372] on div "SearchWithCriteria2aea22fe-4ad2-436c-b3c5-4b65221e3cf8 Work Title Who Wanna Pla…" at bounding box center [706, 394] width 1003 height 129
paste input "Search Form"
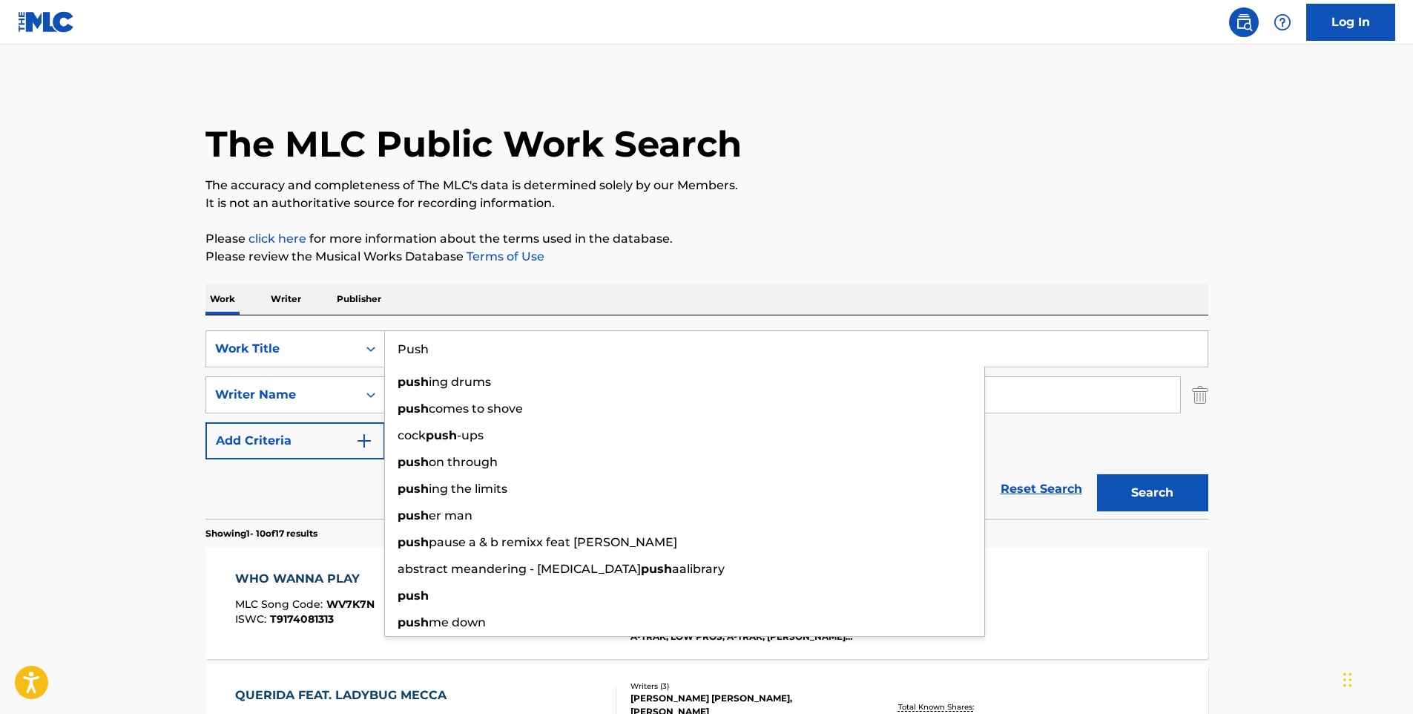
type input "Push"
click at [1097, 474] on button "Search" at bounding box center [1152, 492] width 111 height 37
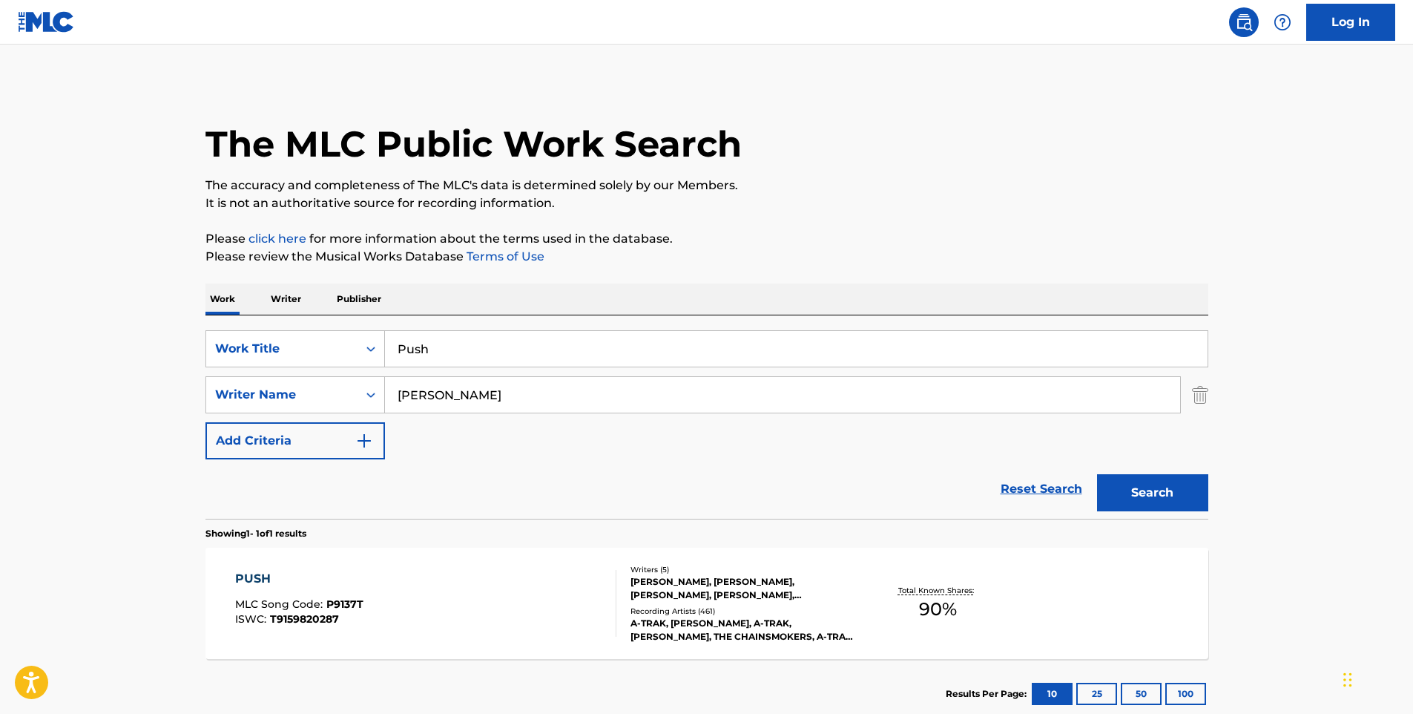
click at [424, 606] on div "PUSH MLC Song Code : P9137T ISWC : T9159820287" at bounding box center [425, 603] width 381 height 67
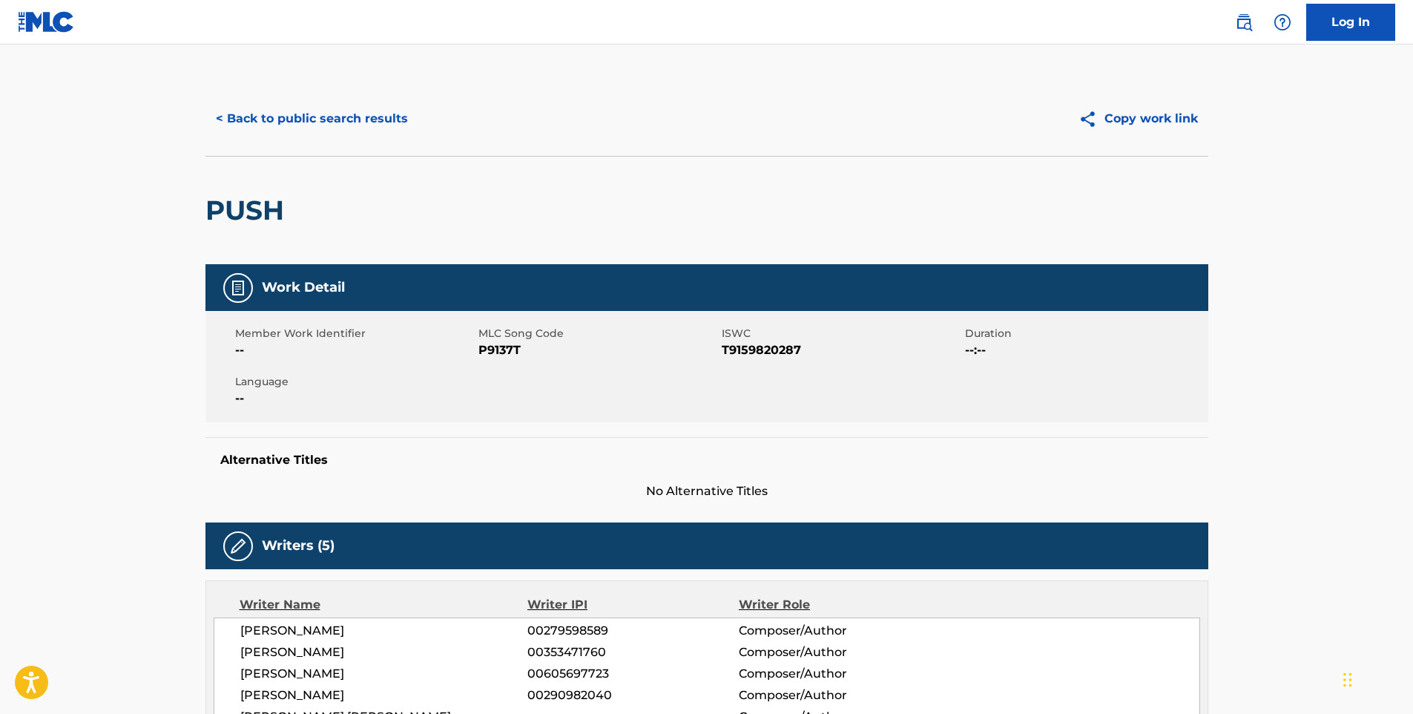
click at [288, 121] on button "< Back to public search results" at bounding box center [311, 118] width 213 height 37
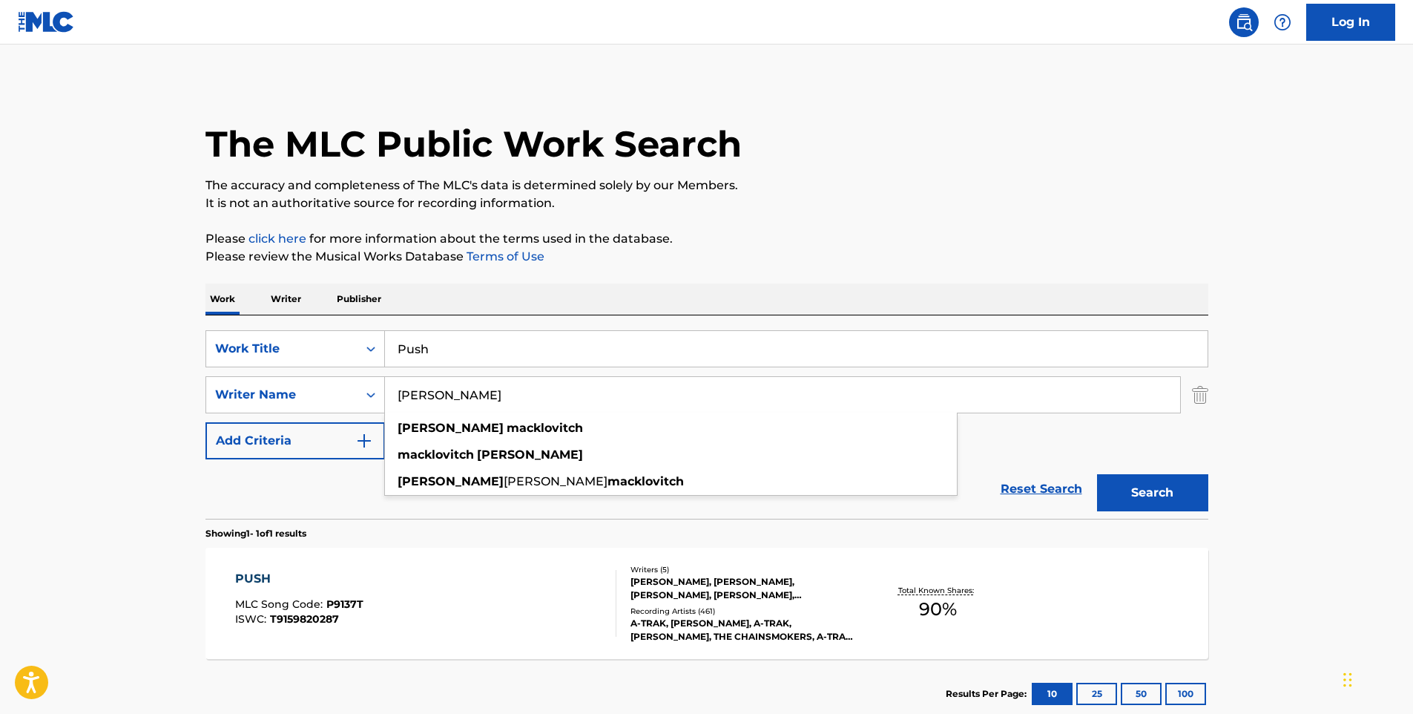
drag, startPoint x: 535, startPoint y: 392, endPoint x: 504, endPoint y: 401, distance: 31.5
click at [504, 401] on input "[PERSON_NAME]" at bounding box center [782, 395] width 795 height 36
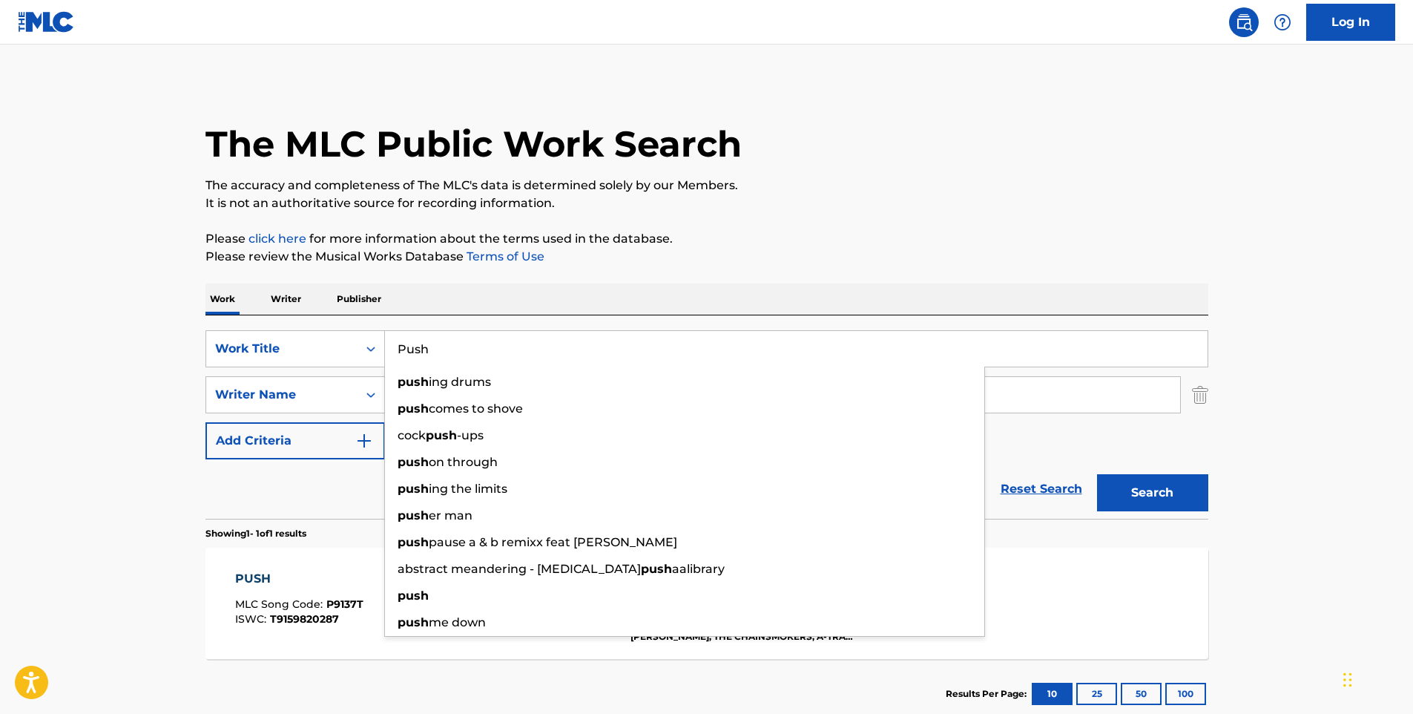
drag, startPoint x: 477, startPoint y: 359, endPoint x: 390, endPoint y: 357, distance: 86.8
click at [390, 357] on input "Push" at bounding box center [796, 349] width 823 height 36
paste input "Lose My Mind"
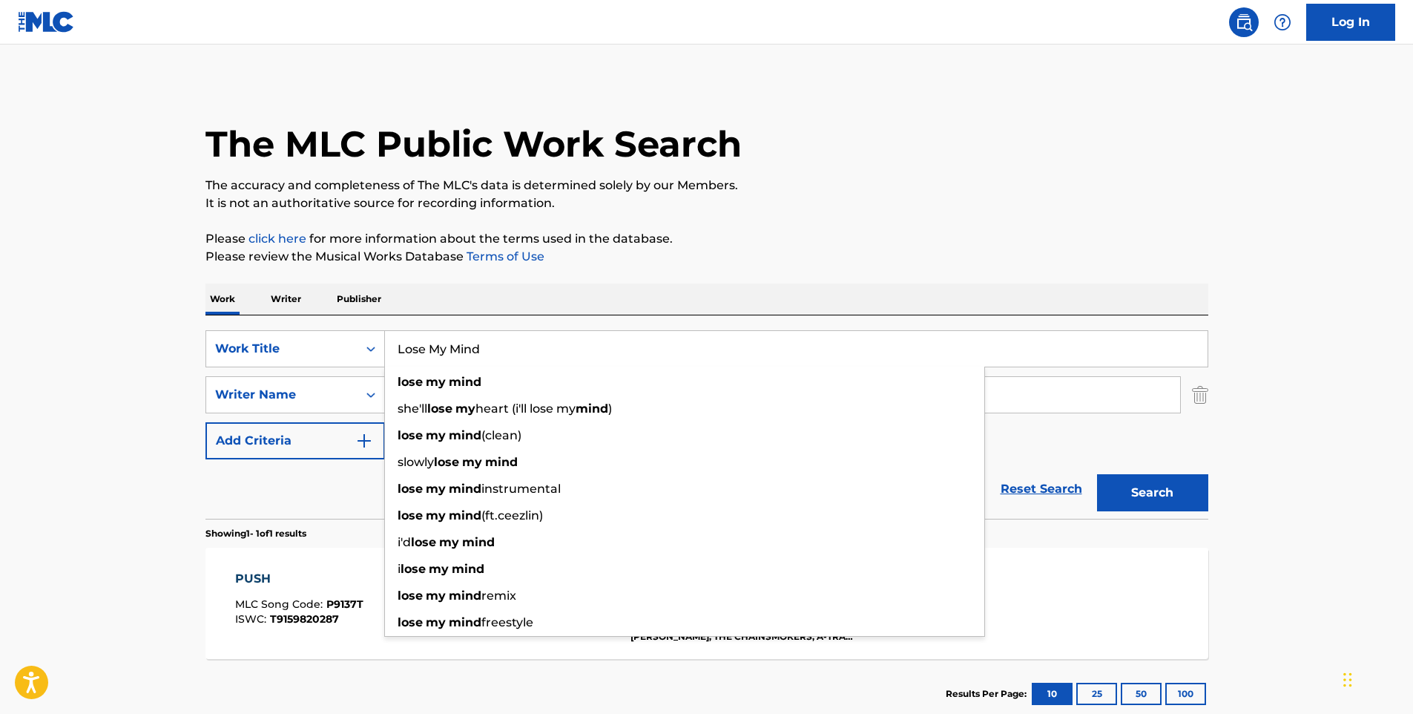
type input "Lose My Mind"
click at [1097, 474] on button "Search" at bounding box center [1152, 492] width 111 height 37
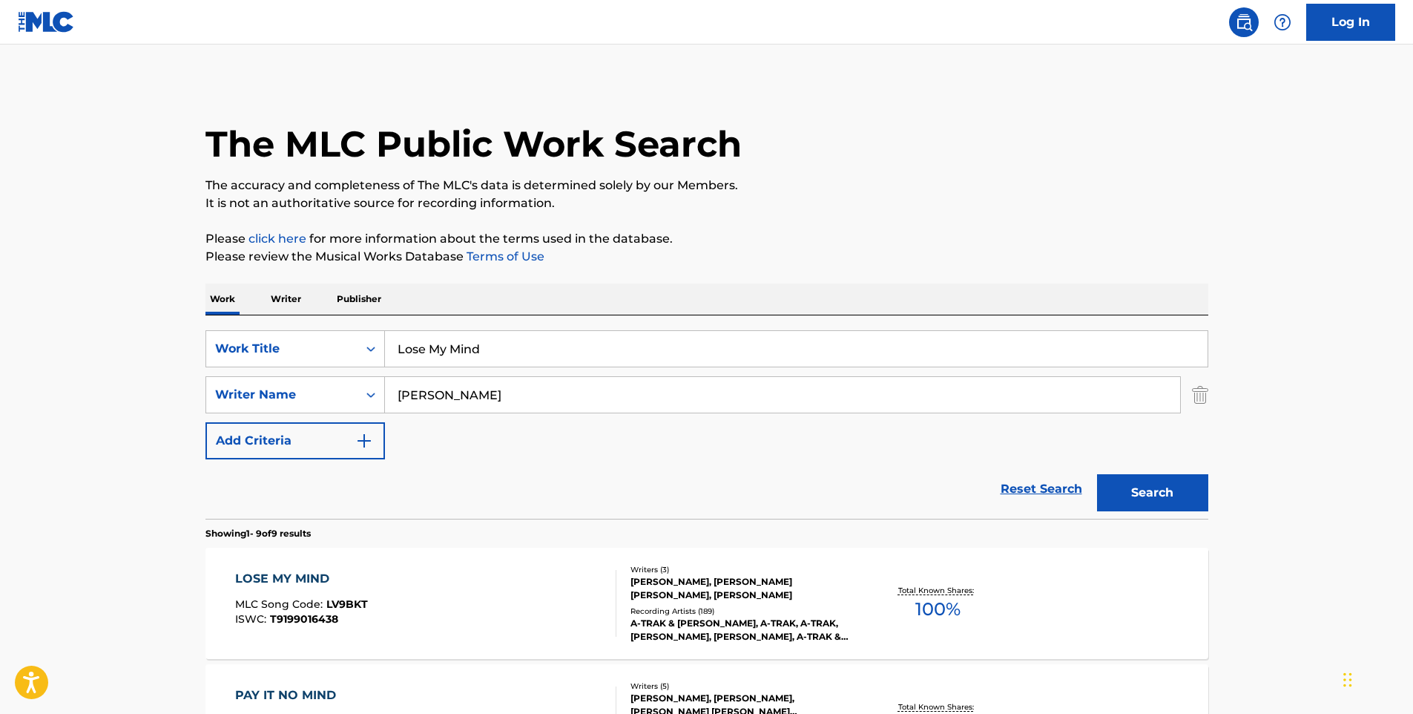
click at [424, 596] on div "LOSE MY MIND MLC Song Code : LV9BKT ISWC : T9199016438" at bounding box center [425, 603] width 381 height 67
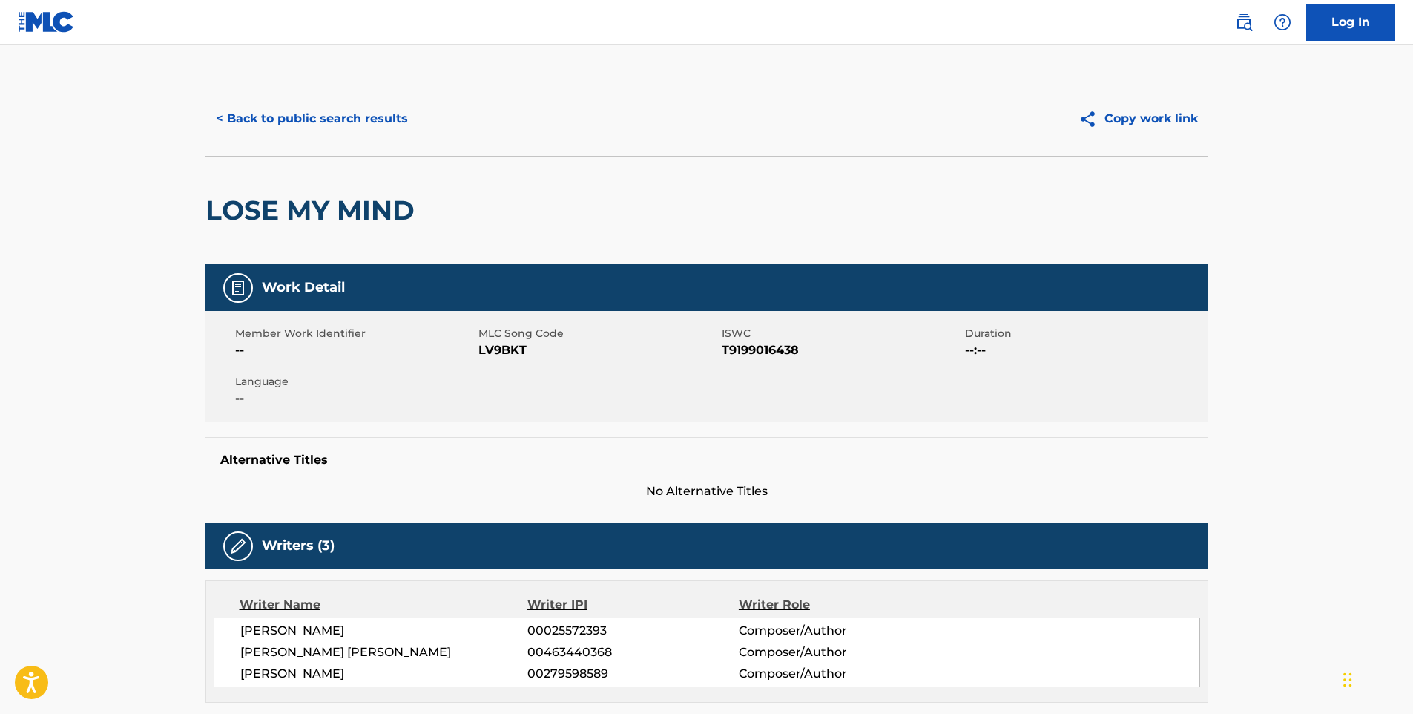
click at [323, 108] on button "< Back to public search results" at bounding box center [311, 118] width 213 height 37
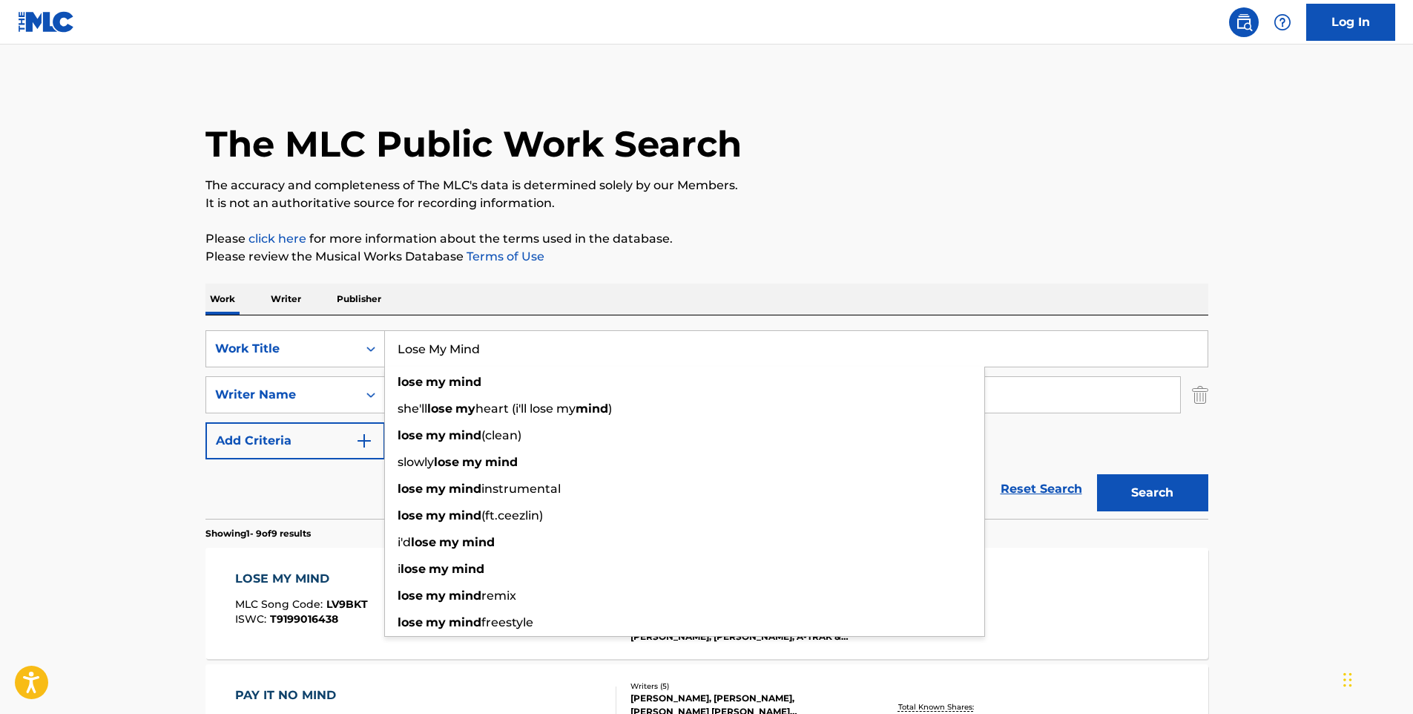
drag, startPoint x: 523, startPoint y: 357, endPoint x: 396, endPoint y: 357, distance: 126.8
click at [396, 357] on input "Lose My Mind" at bounding box center [796, 349] width 823 height 36
paste input "Search Form"
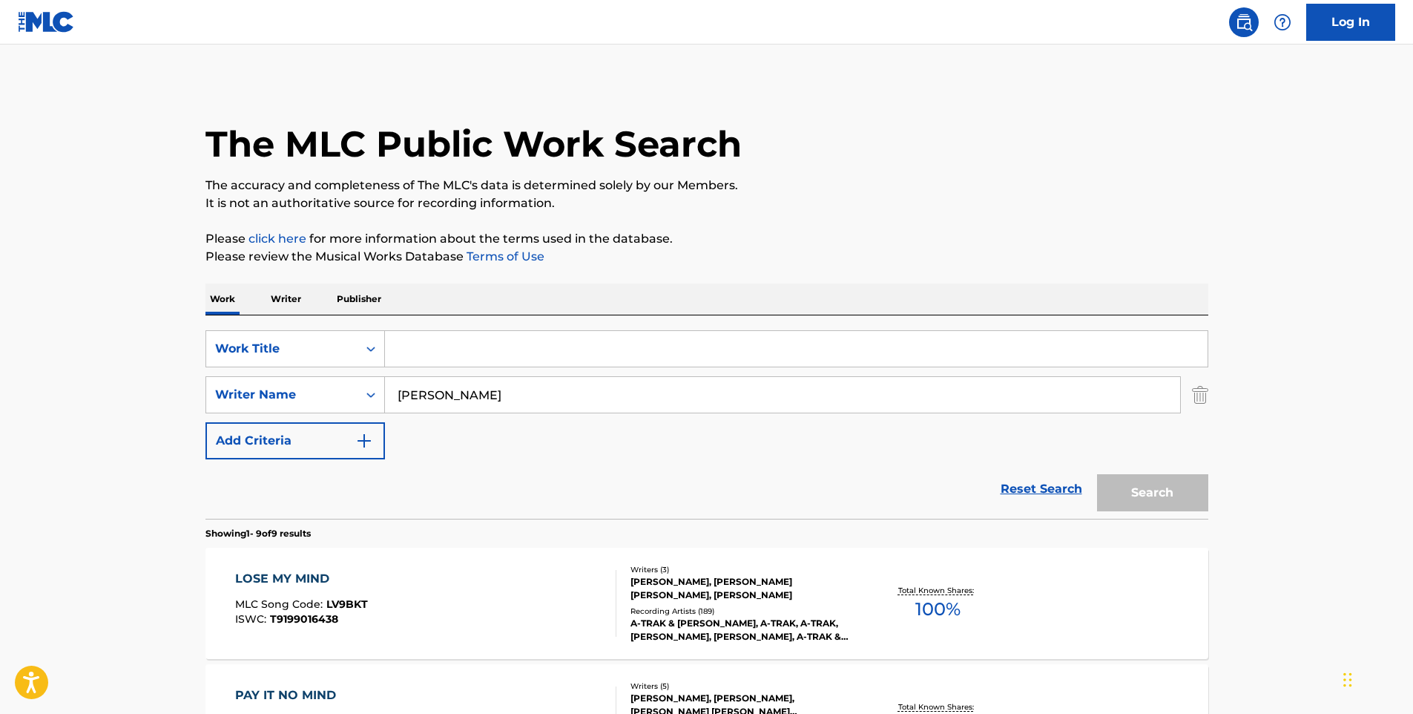
click at [490, 347] on input "Search Form" at bounding box center [796, 349] width 823 height 36
paste input "Way Up Here (feat. Ab-Soul)"
type input "Way Up Here (feat. Ab-Soul)"
click at [530, 388] on input "[PERSON_NAME]" at bounding box center [782, 395] width 795 height 36
type input "a"
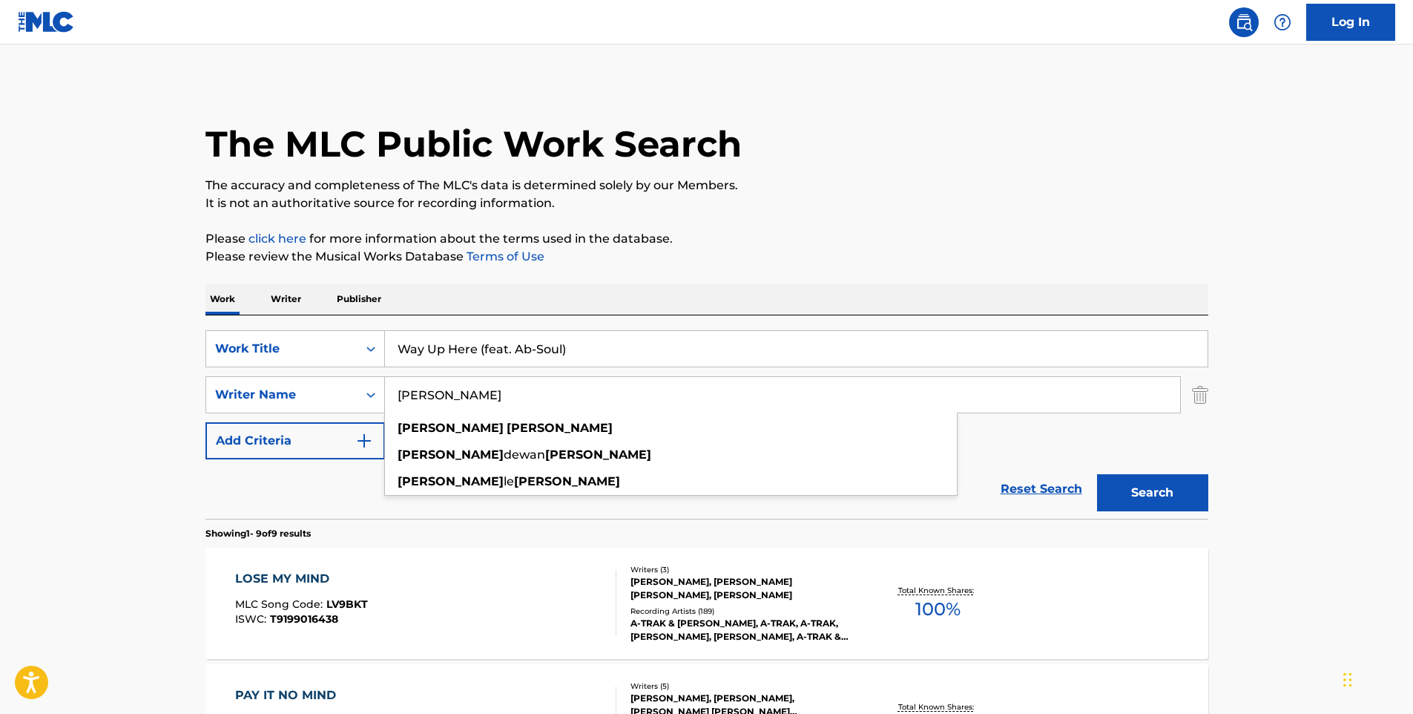
type input "[PERSON_NAME]"
click at [1097, 474] on button "Search" at bounding box center [1152, 492] width 111 height 37
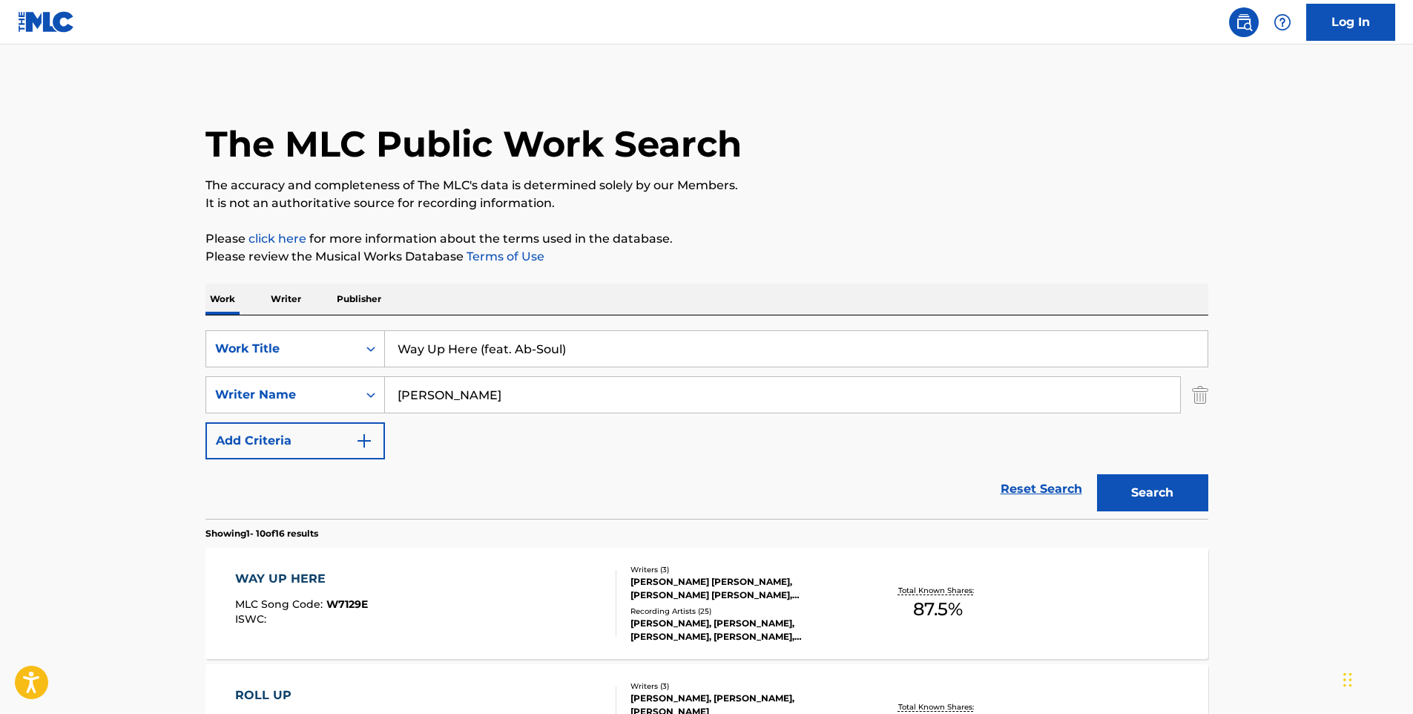
click at [450, 579] on div "WAY UP HERE MLC Song Code : W7129E ISWC :" at bounding box center [425, 603] width 381 height 67
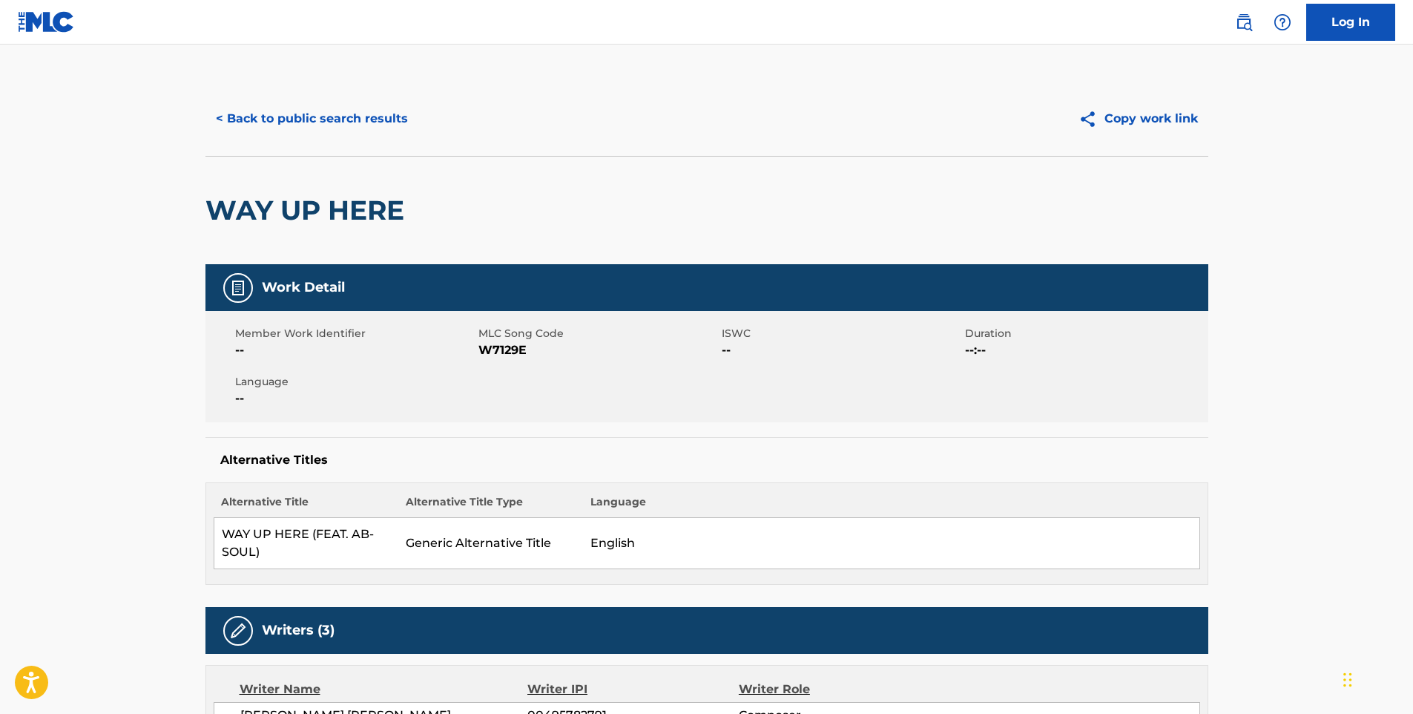
click at [355, 122] on button "< Back to public search results" at bounding box center [311, 118] width 213 height 37
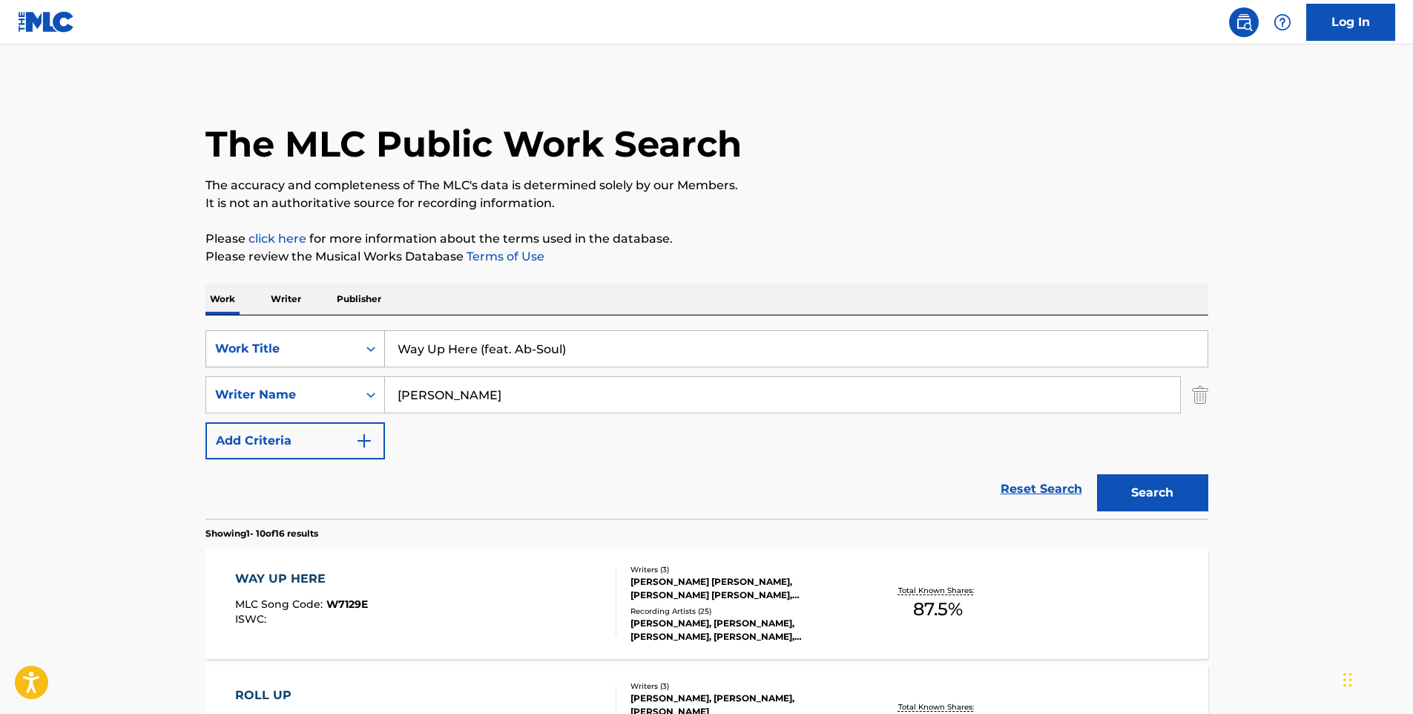
drag, startPoint x: 613, startPoint y: 344, endPoint x: 304, endPoint y: 354, distance: 309.5
click at [304, 354] on div "SearchWithCriteria2aea22fe-4ad2-436c-b3c5-4b65221e3cf8 Work Title Way Up Here (…" at bounding box center [706, 348] width 1003 height 37
paste input "[PERSON_NAME][MEDICAL_DATA] (feat. A$AP Rocky & Zelooperz"
type input "[PERSON_NAME][MEDICAL_DATA] (feat. A$AP Rocky & Zelooperz)"
click at [1097, 474] on button "Search" at bounding box center [1152, 492] width 111 height 37
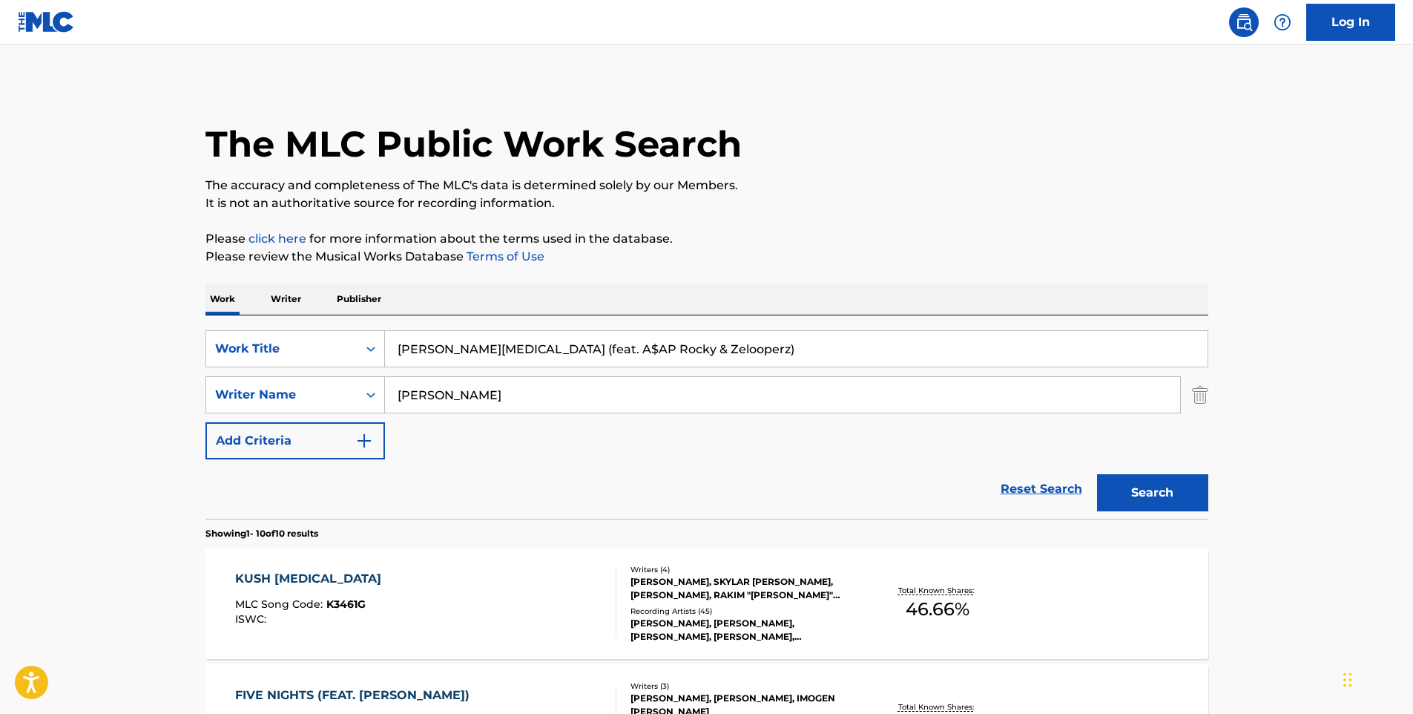
click at [414, 588] on div "KUSH [MEDICAL_DATA] MLC Song Code : K3461G ISWC :" at bounding box center [425, 603] width 381 height 67
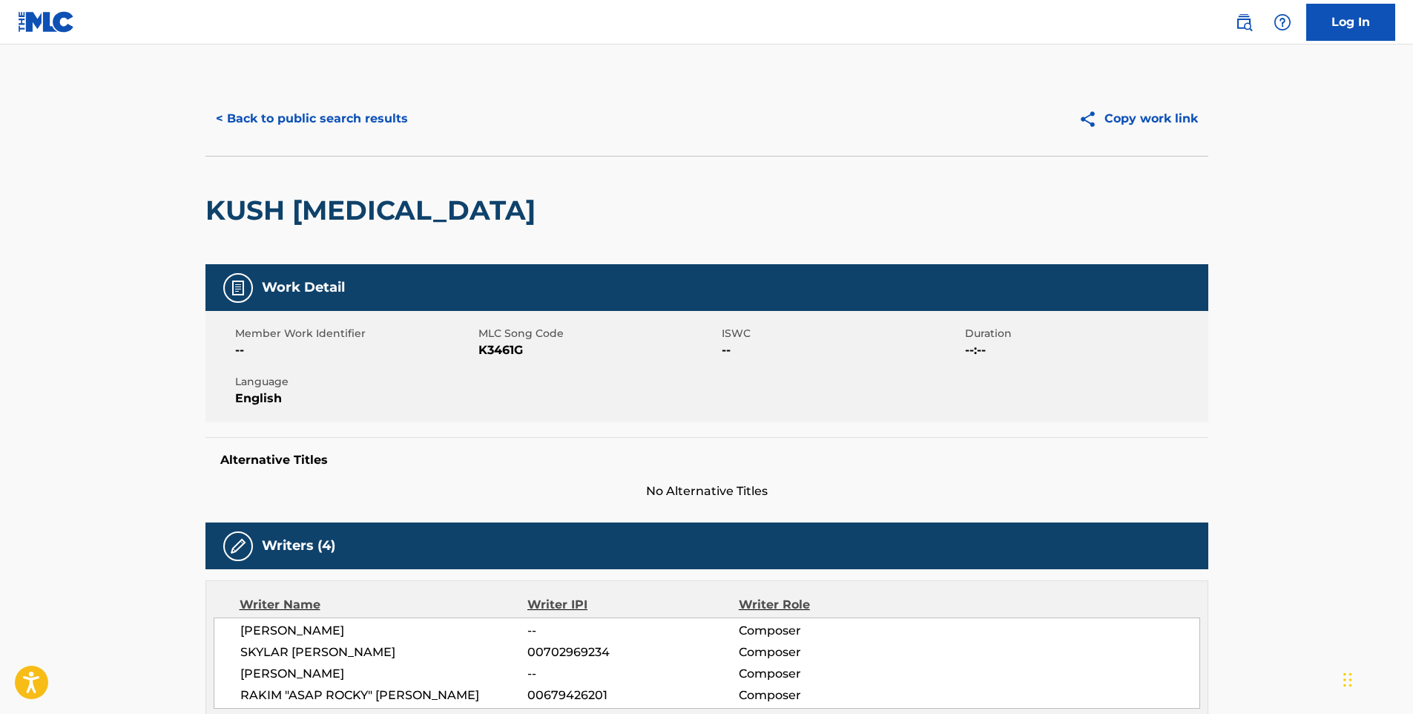
click at [347, 120] on button "< Back to public search results" at bounding box center [311, 118] width 213 height 37
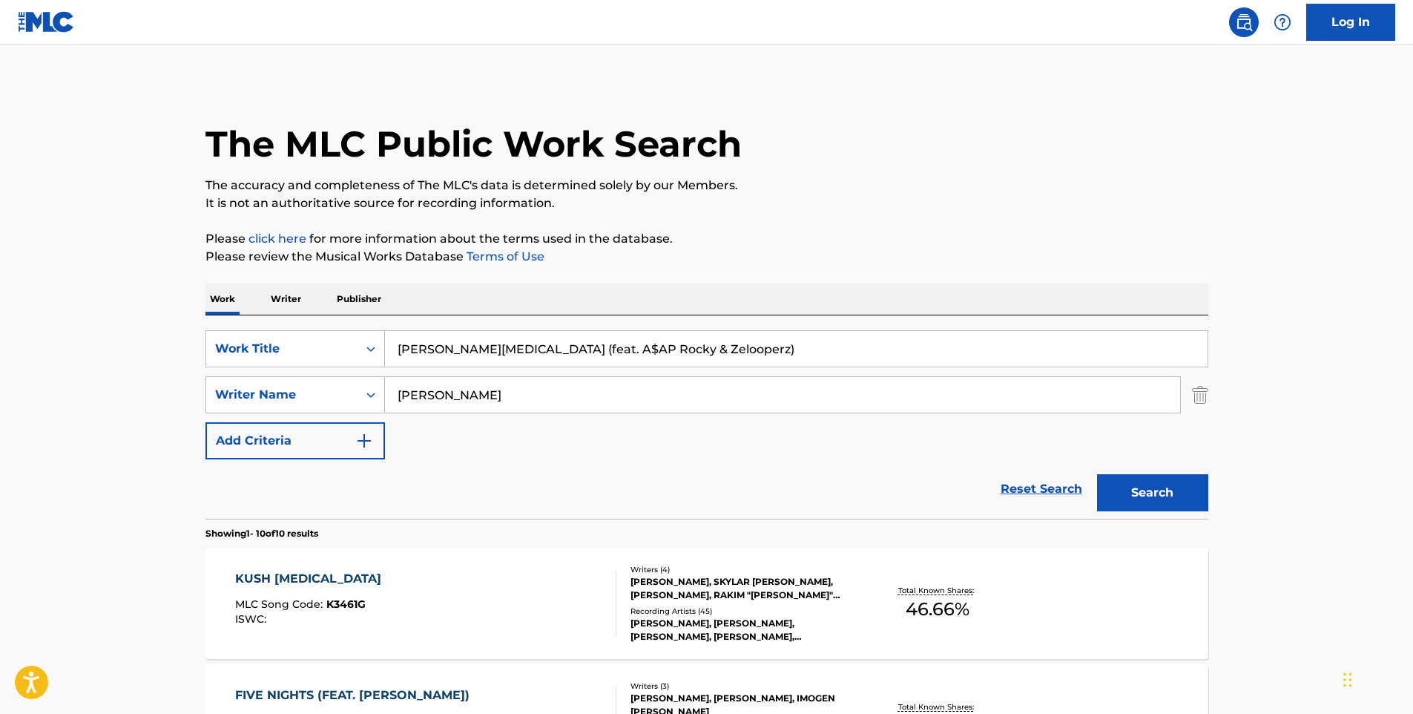
drag, startPoint x: 699, startPoint y: 349, endPoint x: 395, endPoint y: 379, distance: 304.9
click at [395, 379] on div "SearchWithCriteria2aea22fe-4ad2-436c-b3c5-4b65221e3cf8 Work Title Kush [MEDICAL…" at bounding box center [706, 394] width 1003 height 129
paste input "Ride for Me"
type input "ride for me"
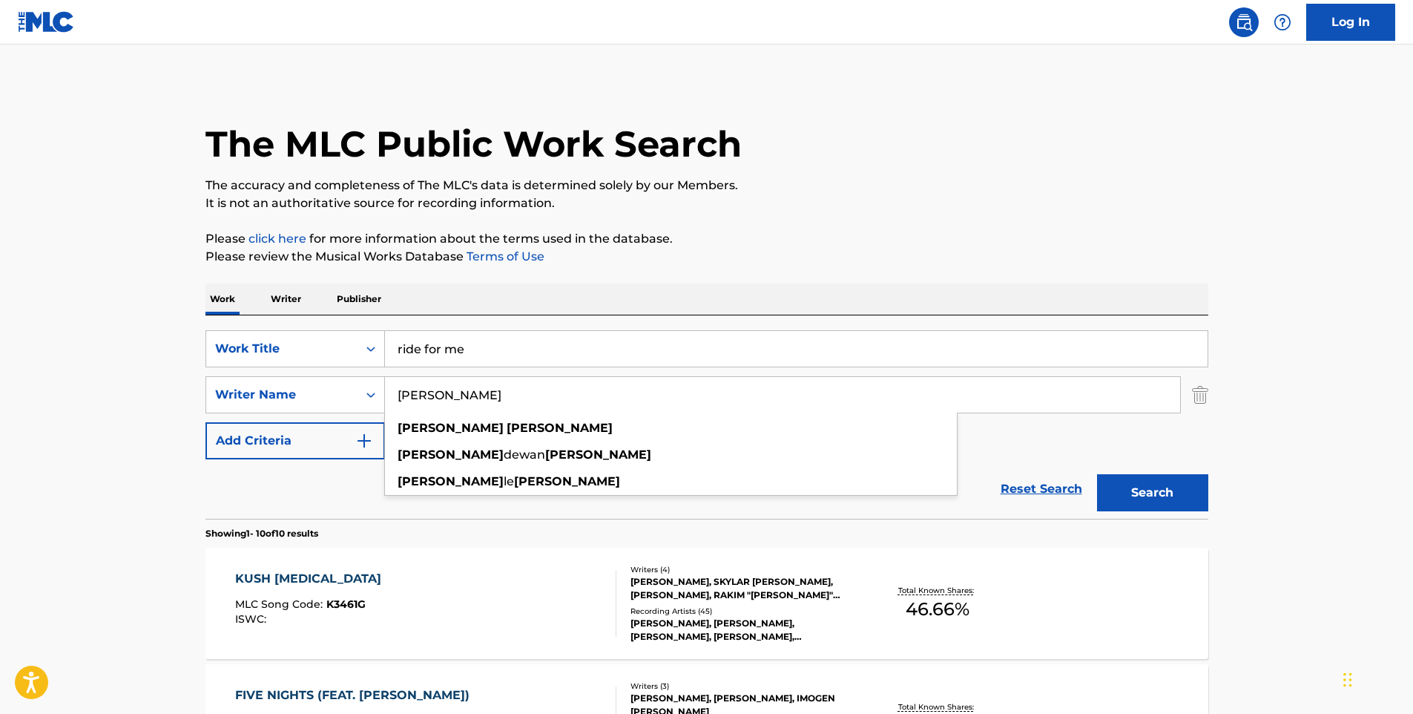
drag, startPoint x: 498, startPoint y: 390, endPoint x: 395, endPoint y: 412, distance: 105.3
click at [395, 412] on input "[PERSON_NAME]" at bounding box center [782, 395] width 795 height 36
type input "[PERSON_NAME]"
click at [1097, 474] on button "Search" at bounding box center [1152, 492] width 111 height 37
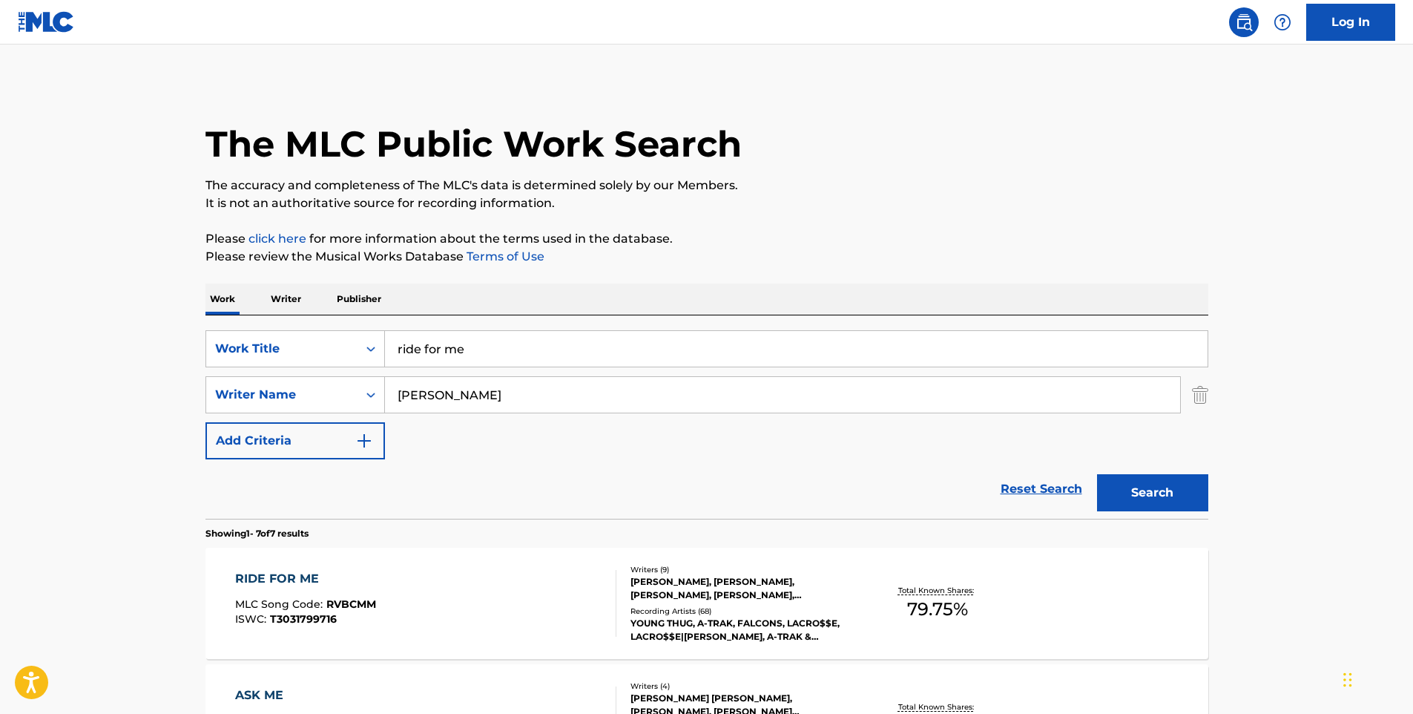
click at [464, 588] on div "RIDE FOR ME MLC Song Code : RVBCMM ISWC : T3031799716" at bounding box center [425, 603] width 381 height 67
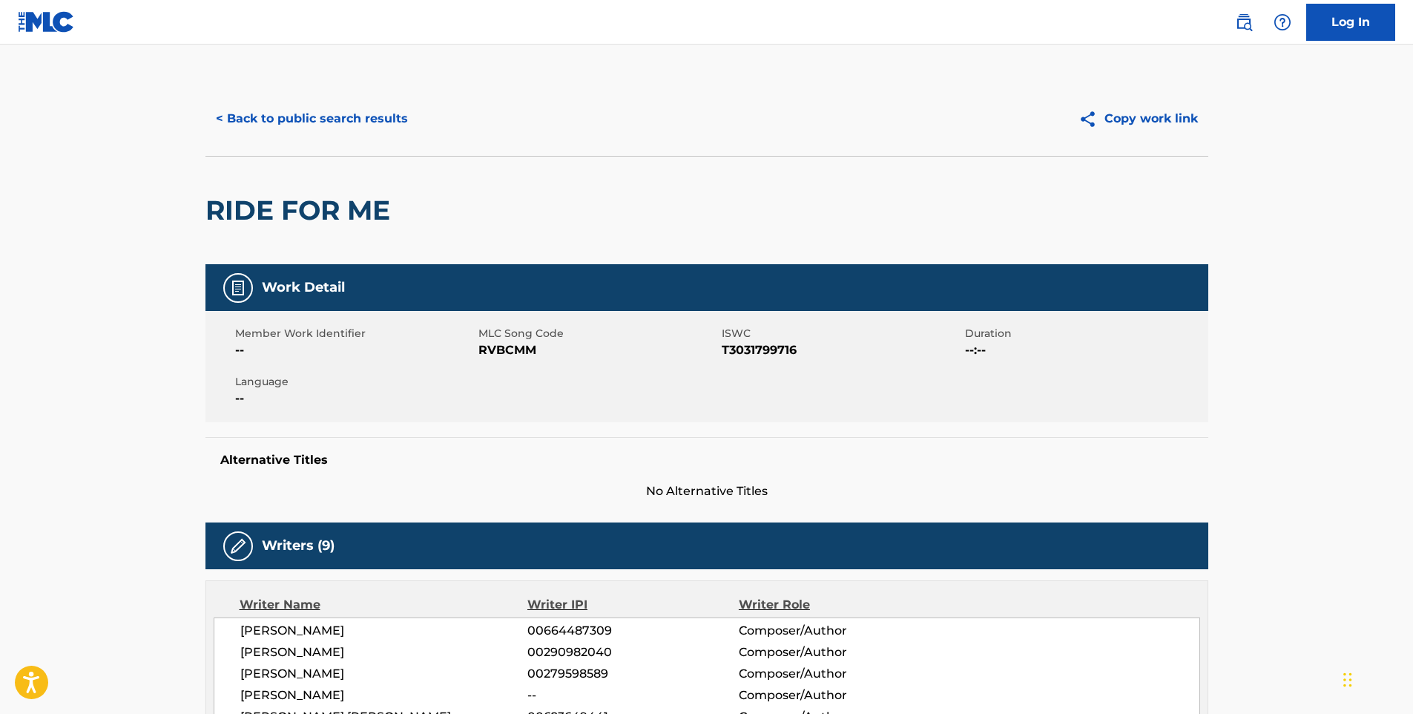
click at [386, 125] on button "< Back to public search results" at bounding box center [311, 118] width 213 height 37
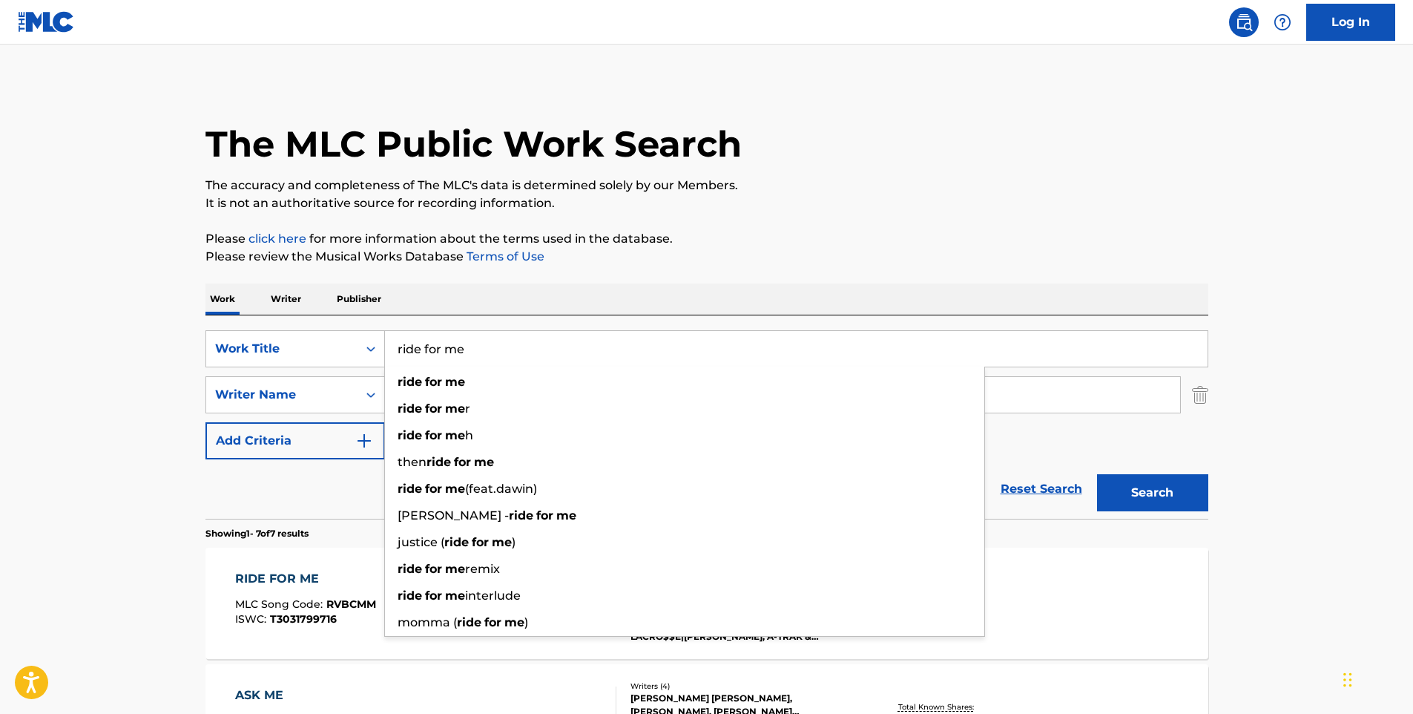
drag, startPoint x: 527, startPoint y: 350, endPoint x: 397, endPoint y: 346, distance: 129.9
click at [397, 346] on input "ride for me" at bounding box center [796, 349] width 823 height 36
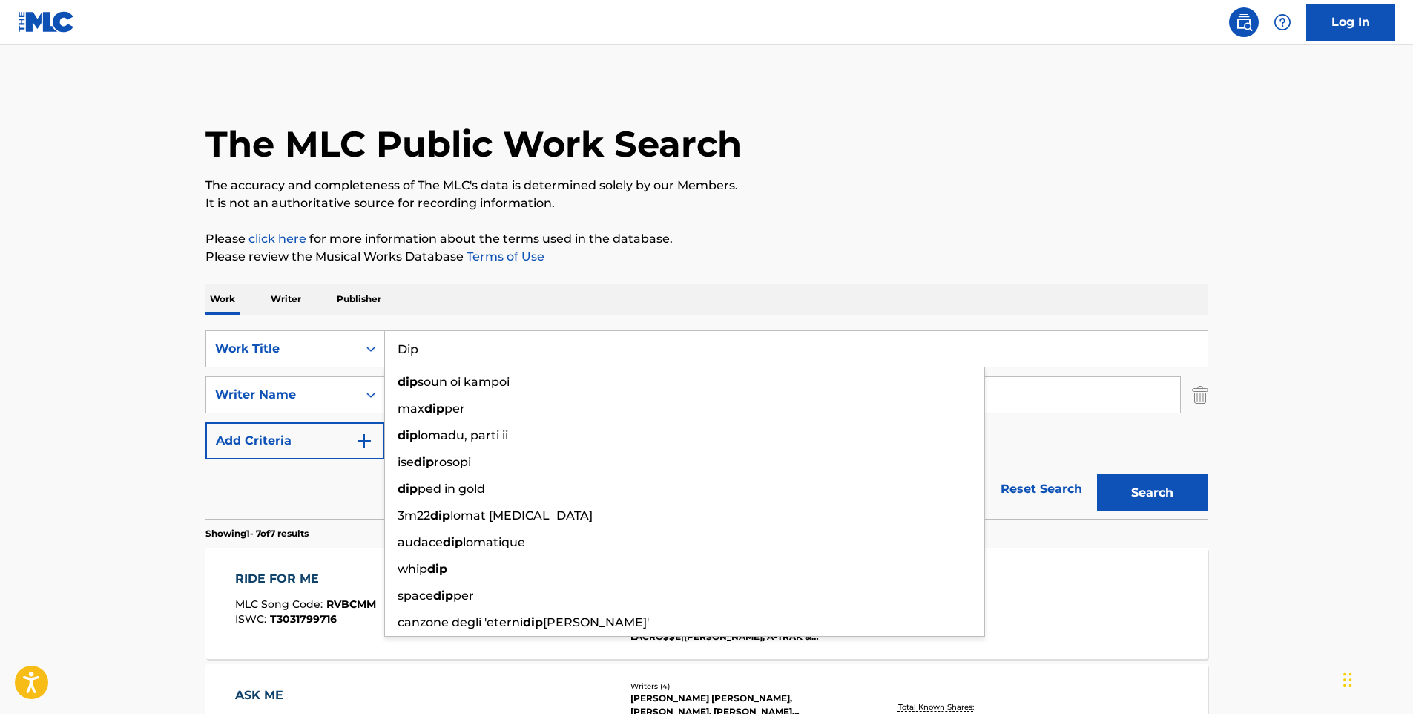
type input "Dip"
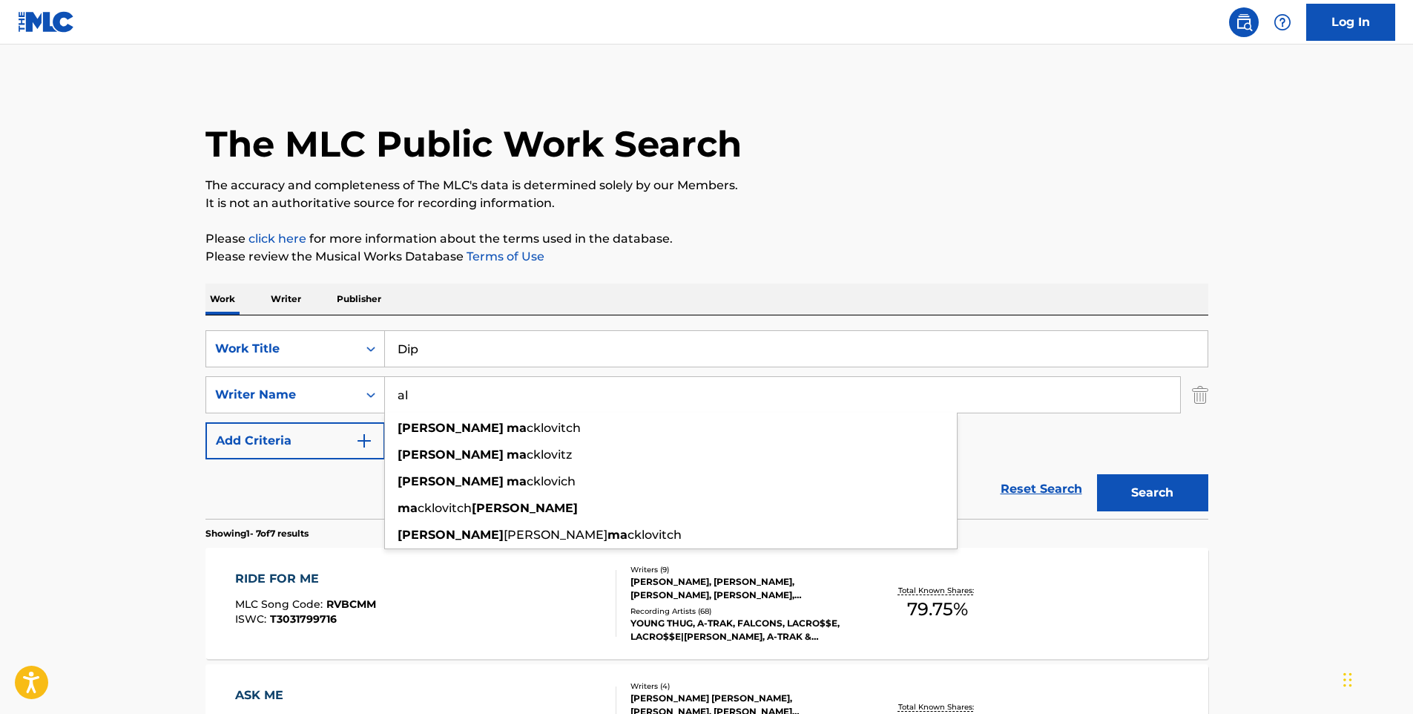
type input "a"
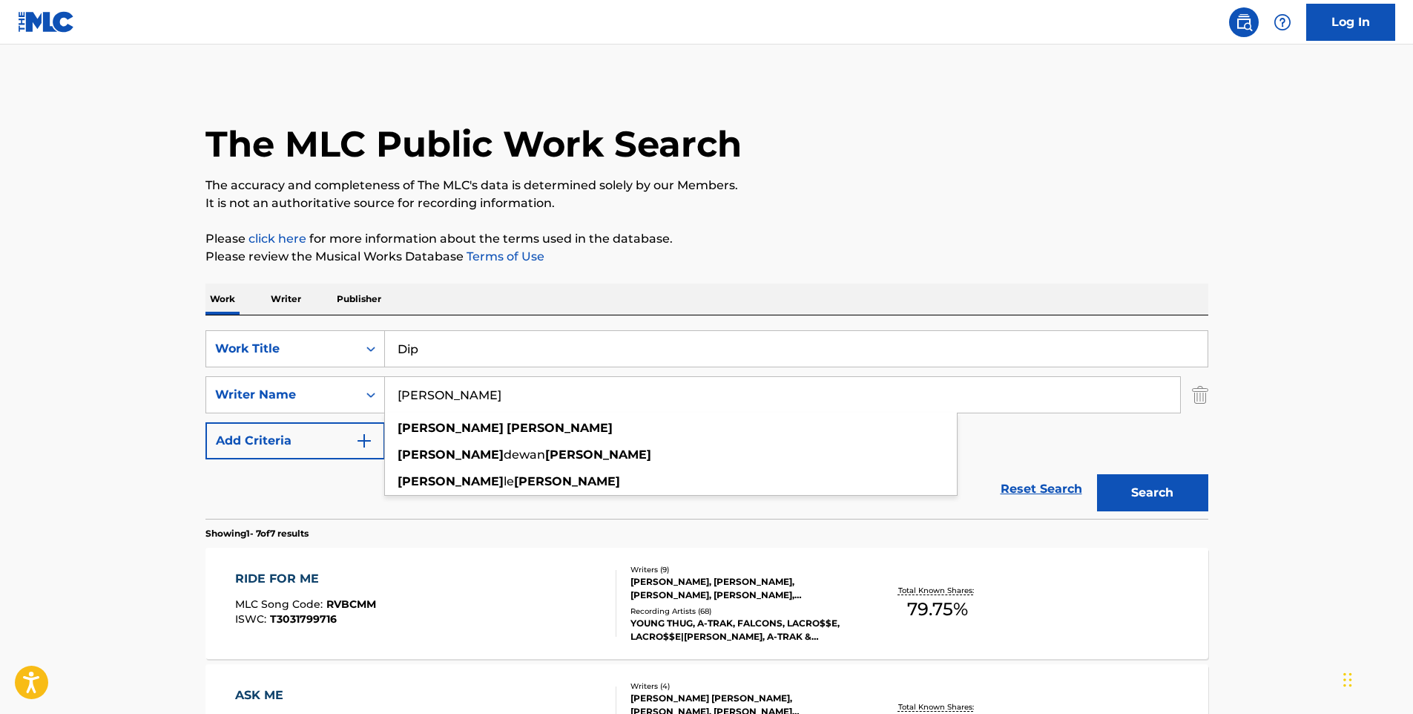
type input "[PERSON_NAME]"
click at [1097, 474] on button "Search" at bounding box center [1152, 492] width 111 height 37
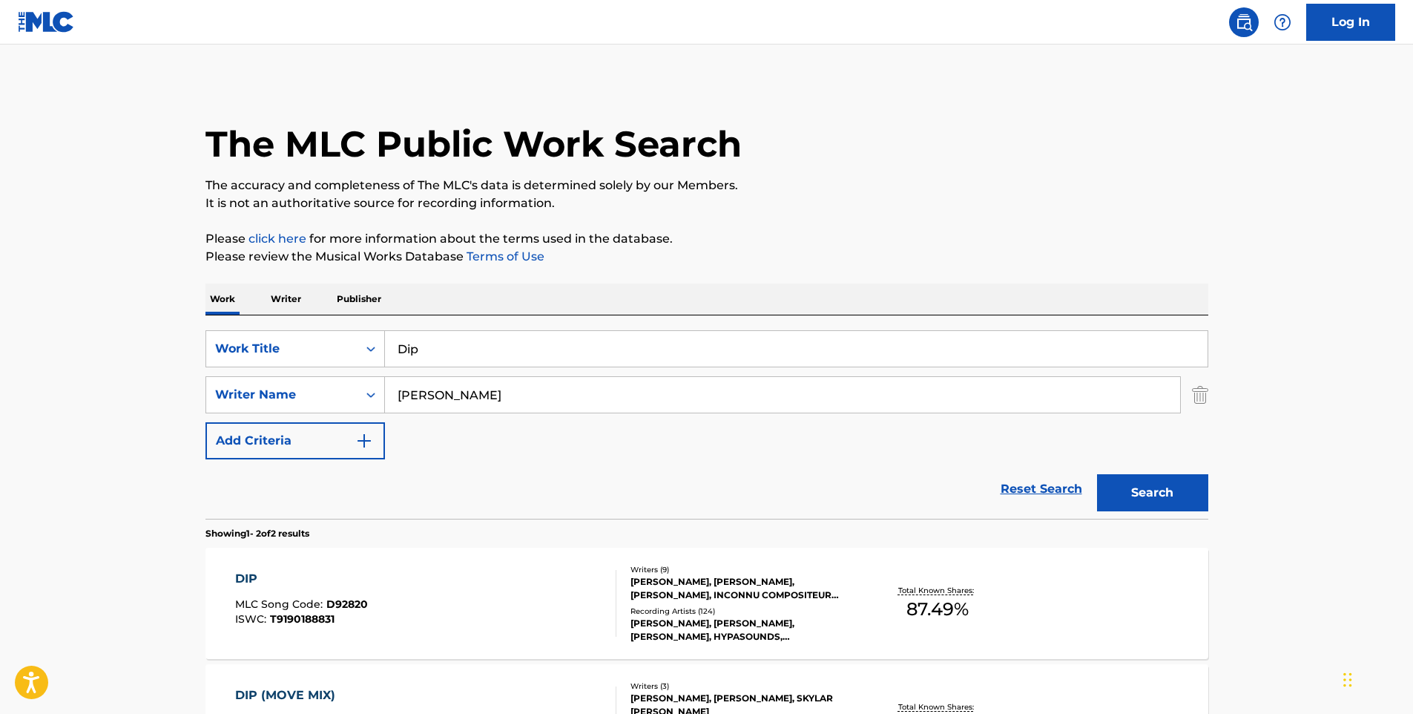
click at [495, 626] on div "DIP MLC Song Code : D92820 ISWC : T9190188831" at bounding box center [425, 603] width 381 height 67
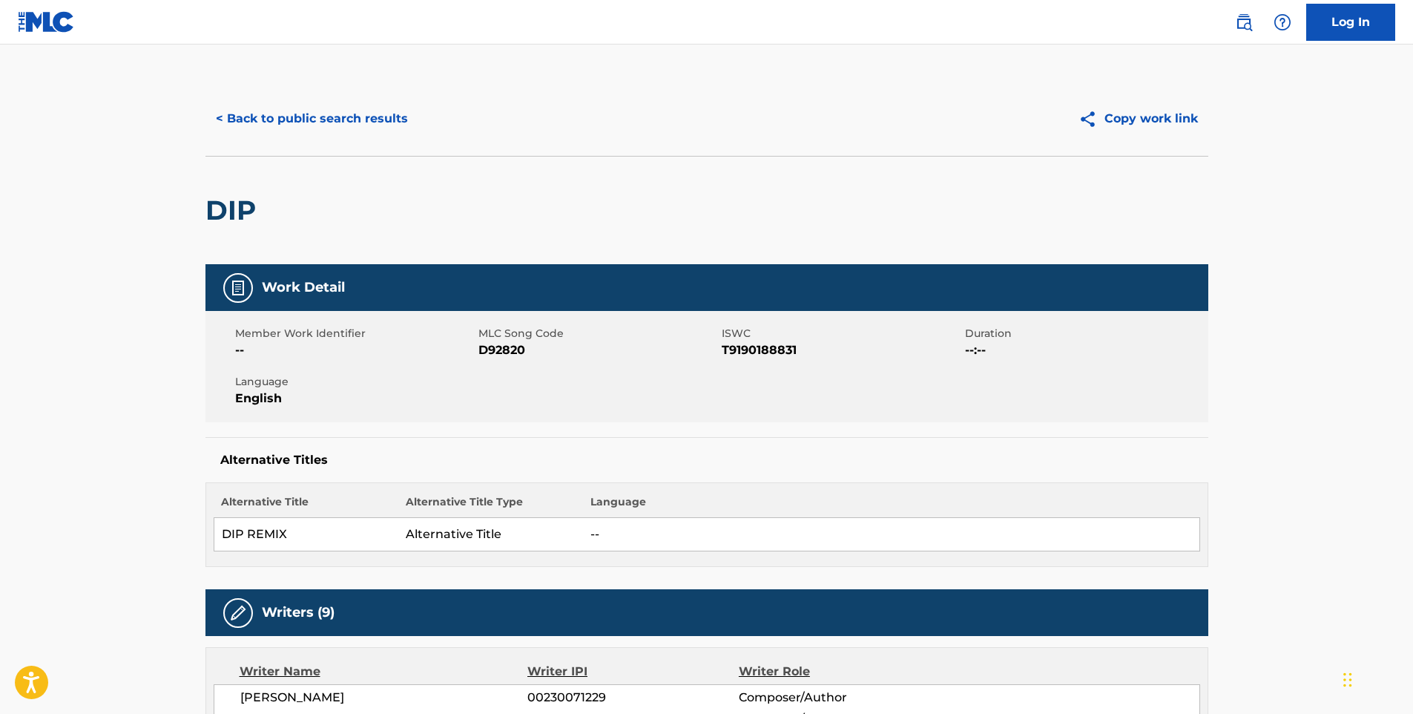
click at [375, 113] on button "< Back to public search results" at bounding box center [311, 118] width 213 height 37
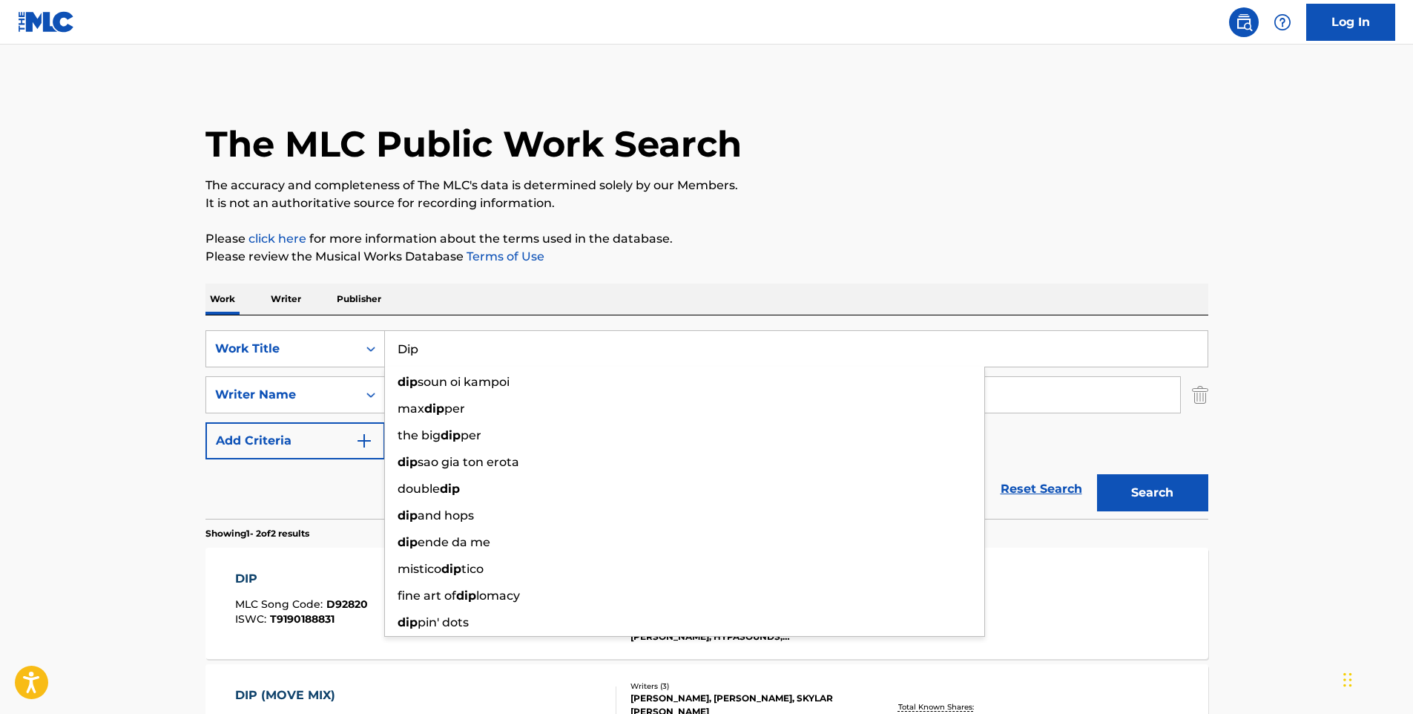
drag, startPoint x: 438, startPoint y: 349, endPoint x: 389, endPoint y: 356, distance: 49.4
click at [389, 356] on input "Dip" at bounding box center [796, 349] width 823 height 36
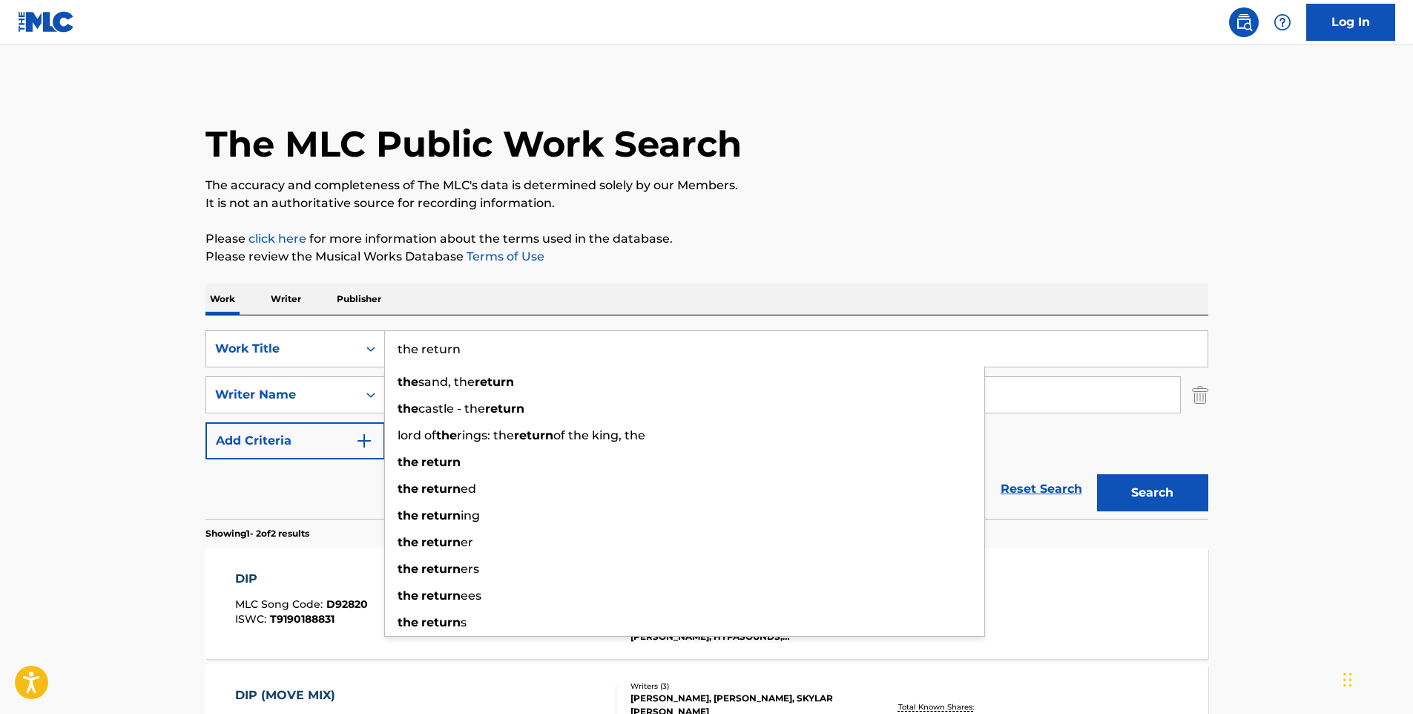
type input "the return"
click at [1097, 474] on button "Search" at bounding box center [1152, 492] width 111 height 37
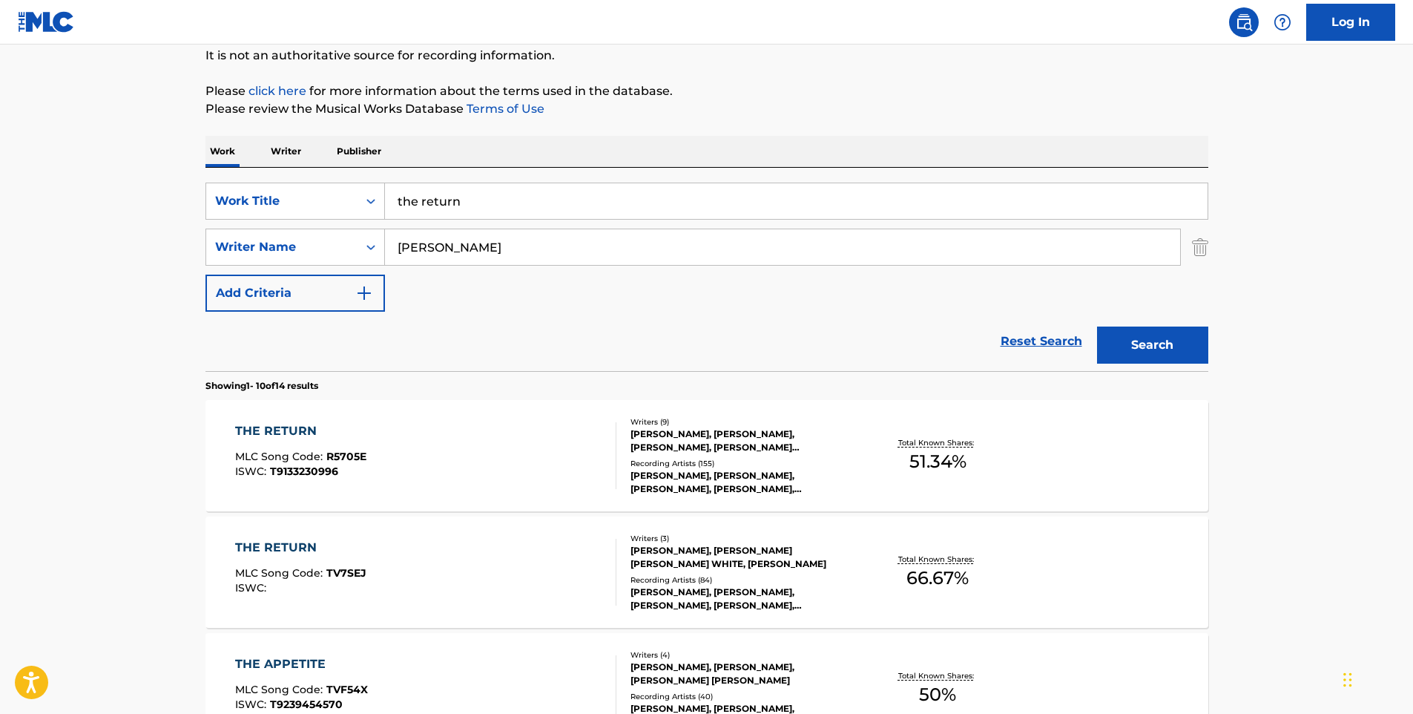
scroll to position [148, 0]
click at [457, 483] on div "THE RETURN MLC Song Code : R5705E ISWC : T9133230996" at bounding box center [425, 454] width 381 height 67
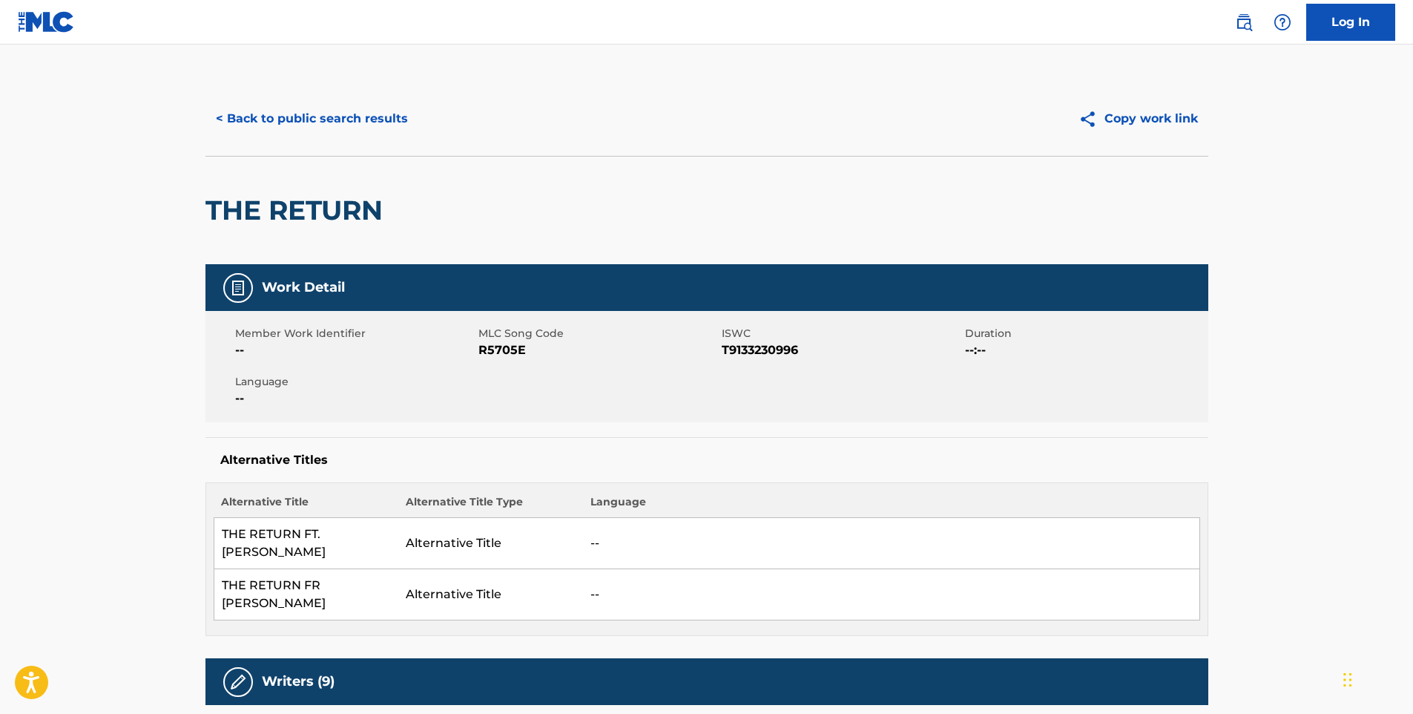
click at [317, 109] on button "< Back to public search results" at bounding box center [311, 118] width 213 height 37
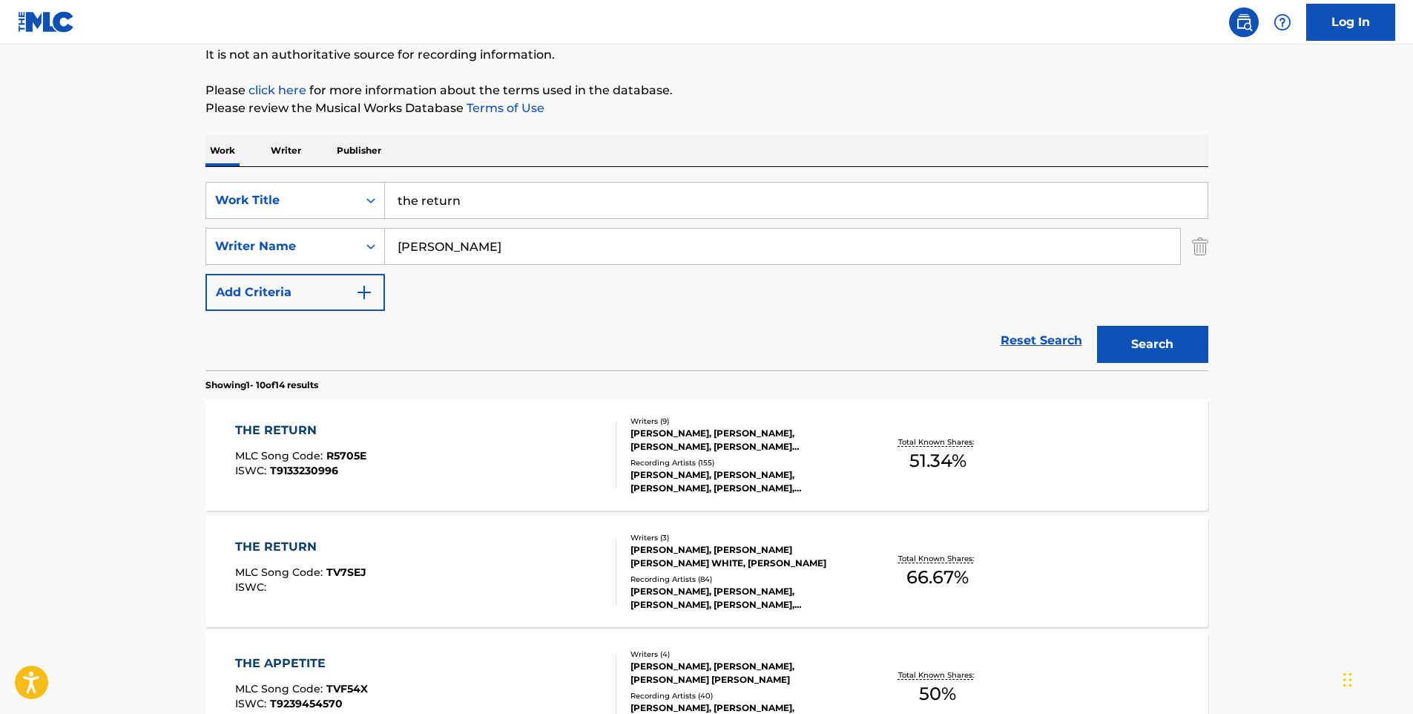
click at [300, 543] on div "THE RETURN" at bounding box center [300, 547] width 131 height 18
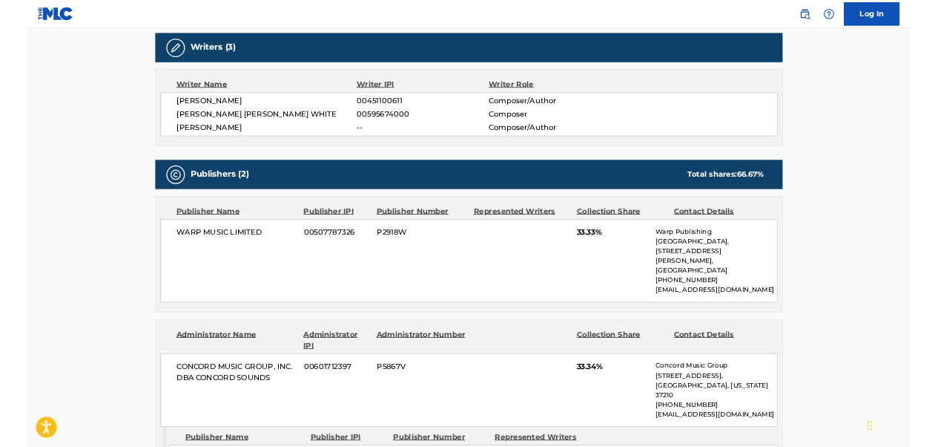
scroll to position [742, 0]
